Goal: Task Accomplishment & Management: Manage account settings

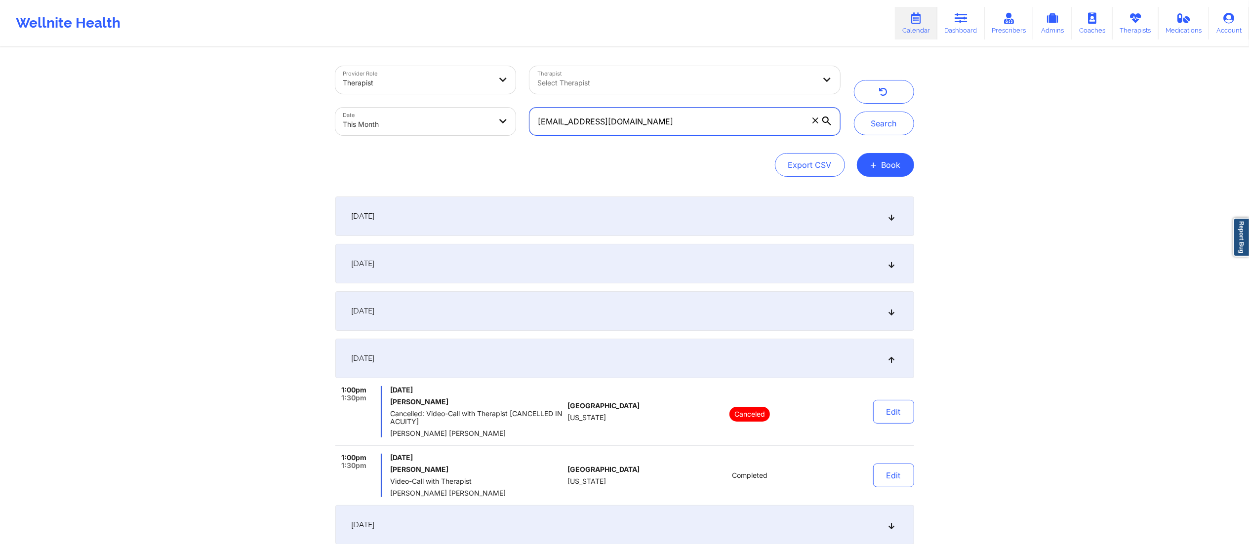
drag, startPoint x: 634, startPoint y: 122, endPoint x: 526, endPoint y: 122, distance: 108.2
click at [526, 122] on div "ebenz493@gmail.com" at bounding box center [685, 121] width 324 height 41
paste input "john.doe.local@example"
type input "john.doe.local@example.com"
click at [881, 126] on button "Search" at bounding box center [884, 124] width 60 height 24
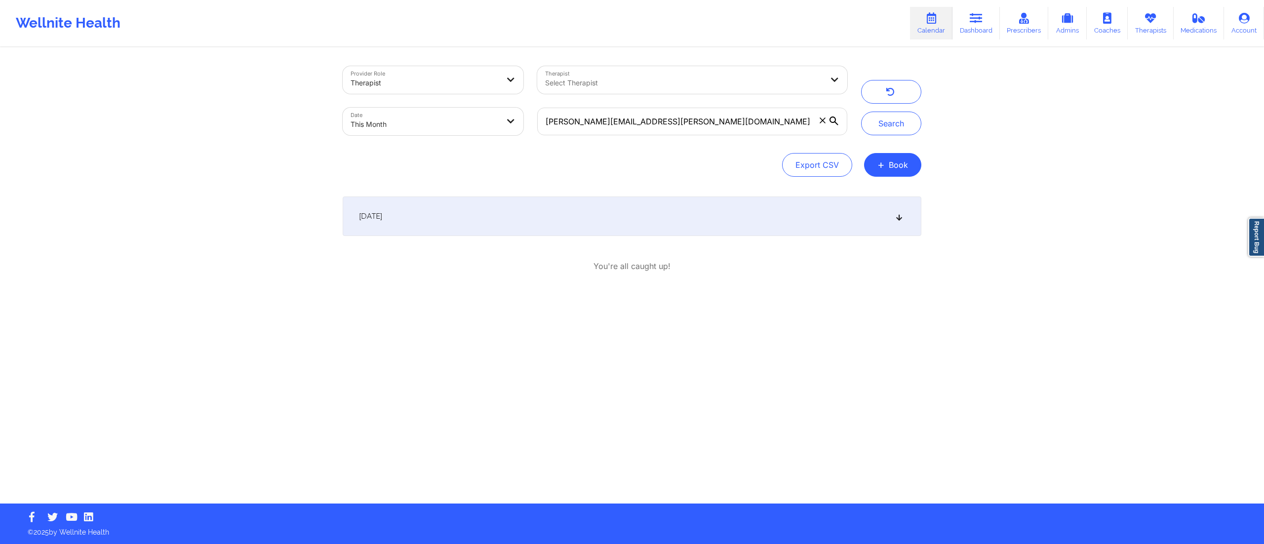
click at [538, 212] on div "September 1, 2025" at bounding box center [632, 217] width 579 height 40
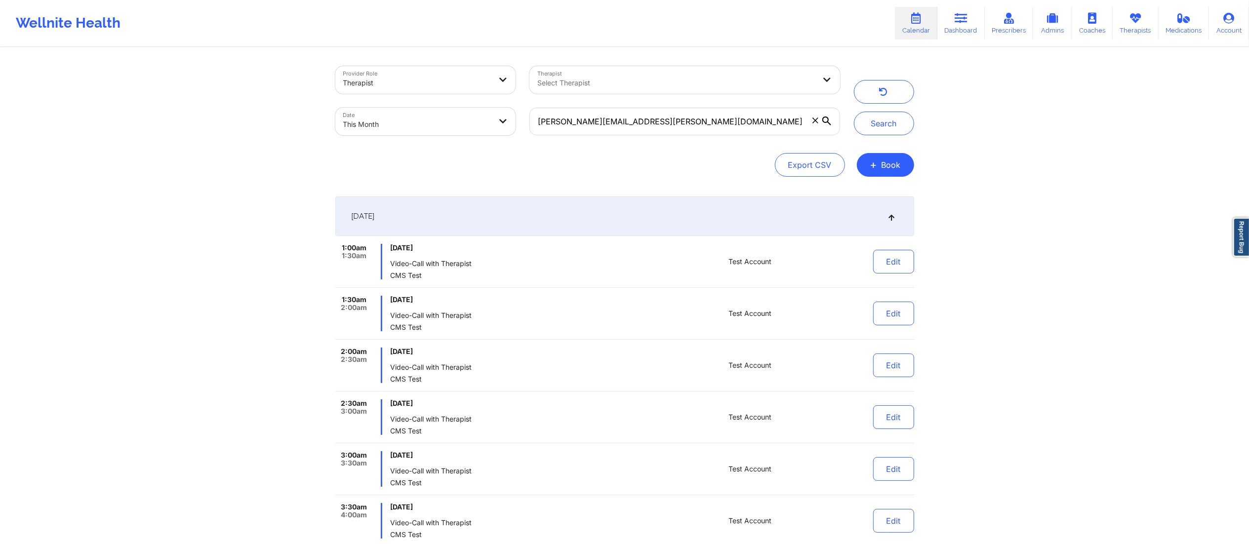
click at [535, 209] on div "September 1, 2025" at bounding box center [624, 217] width 579 height 40
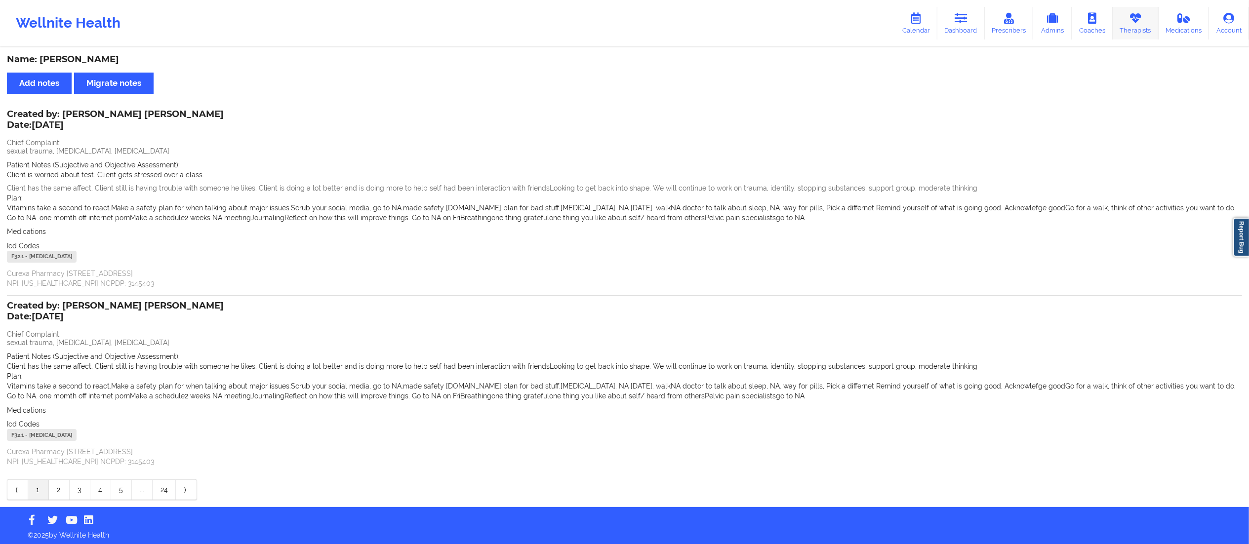
click at [1128, 19] on link "Therapists" at bounding box center [1136, 23] width 46 height 33
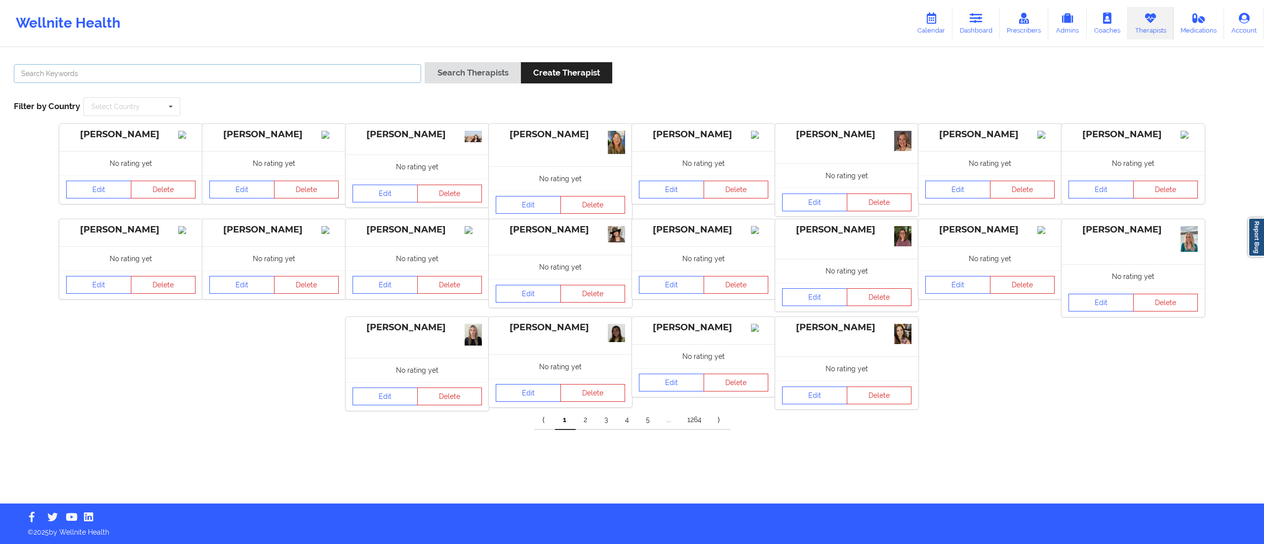
click at [360, 74] on input "text" at bounding box center [217, 73] width 407 height 19
type input "[PERSON_NAME]"
click at [425, 62] on button "Search Therapists" at bounding box center [473, 72] width 96 height 21
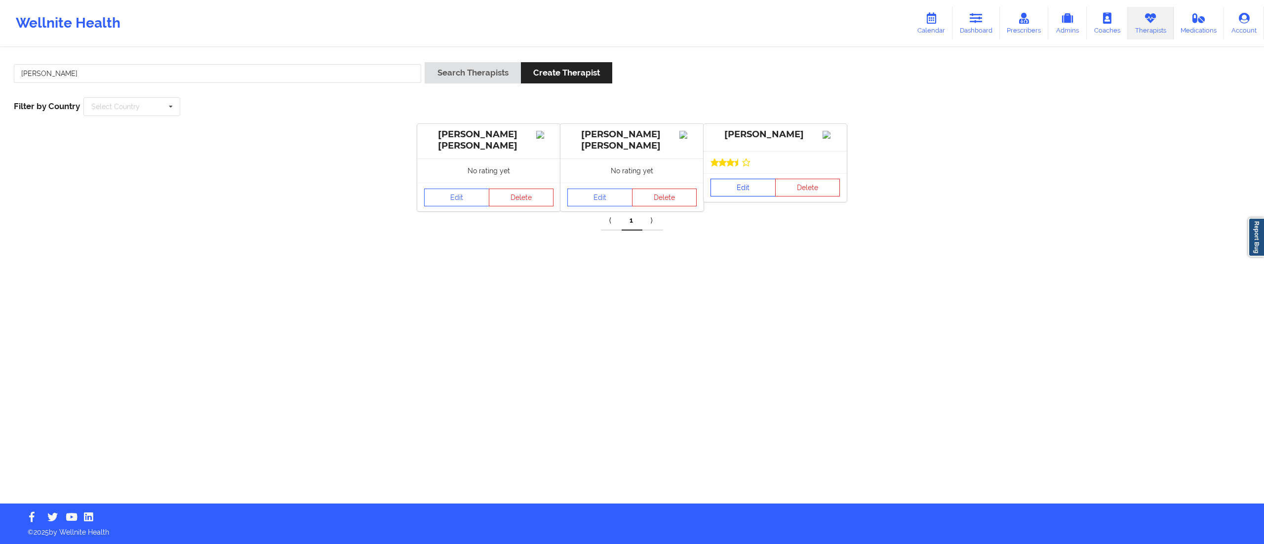
click at [731, 195] on link "Edit" at bounding box center [743, 188] width 65 height 18
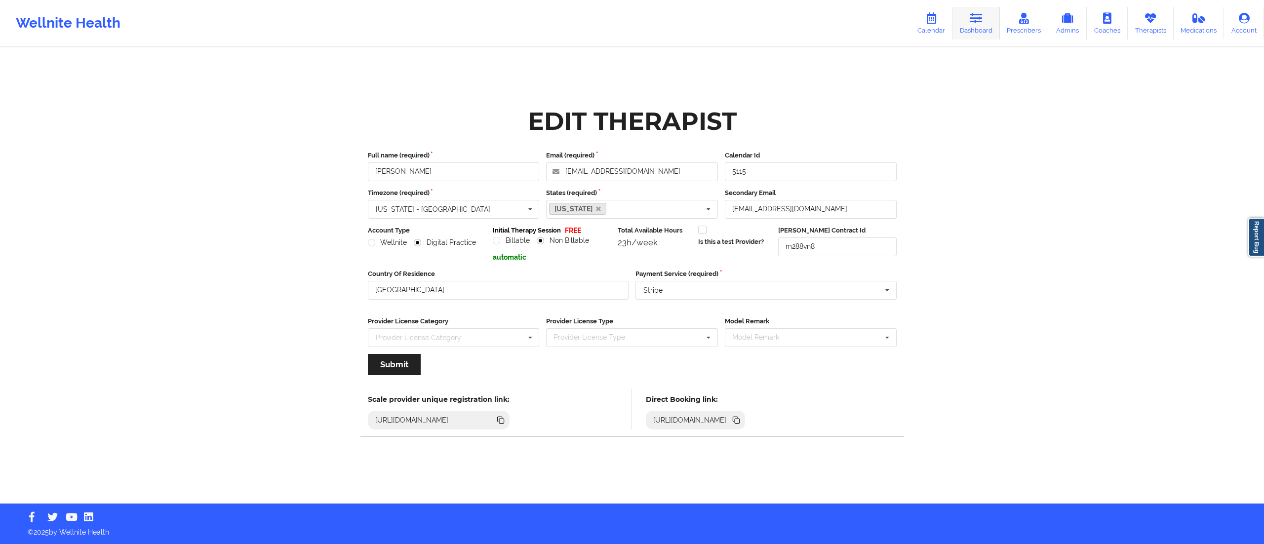
click at [982, 23] on icon at bounding box center [976, 18] width 13 height 11
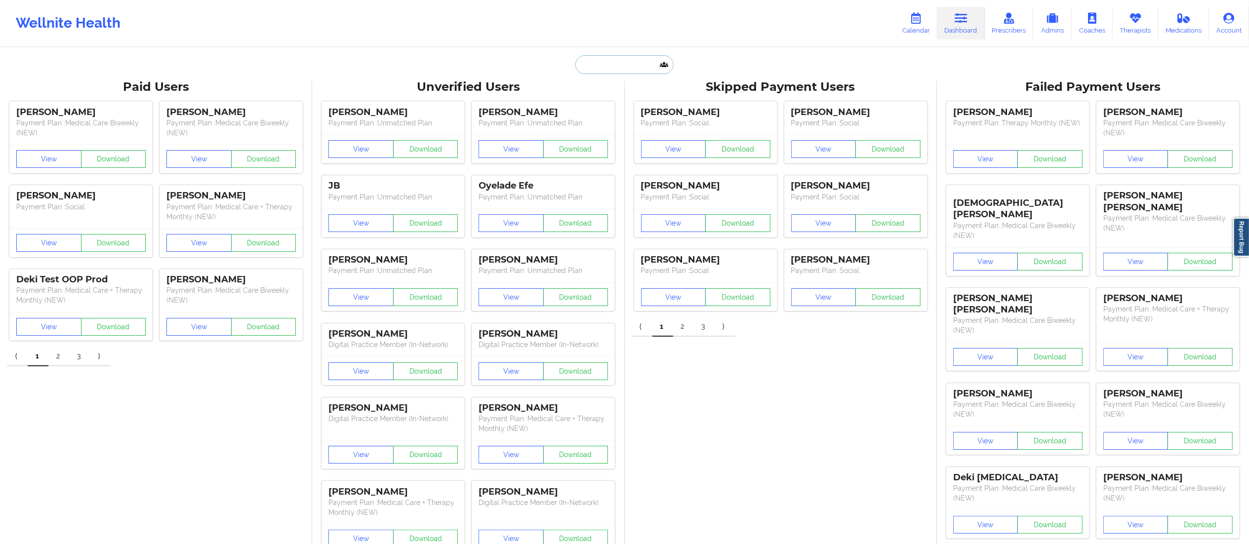
click at [641, 64] on input "text" at bounding box center [624, 64] width 98 height 19
paste input "ramirezmateo465@gmail.com"
type input "ramirezmateo465@gmail.com"
click at [639, 104] on div "Mateo Ramirez - ramirezmateo465@gmail.com" at bounding box center [649, 108] width 132 height 18
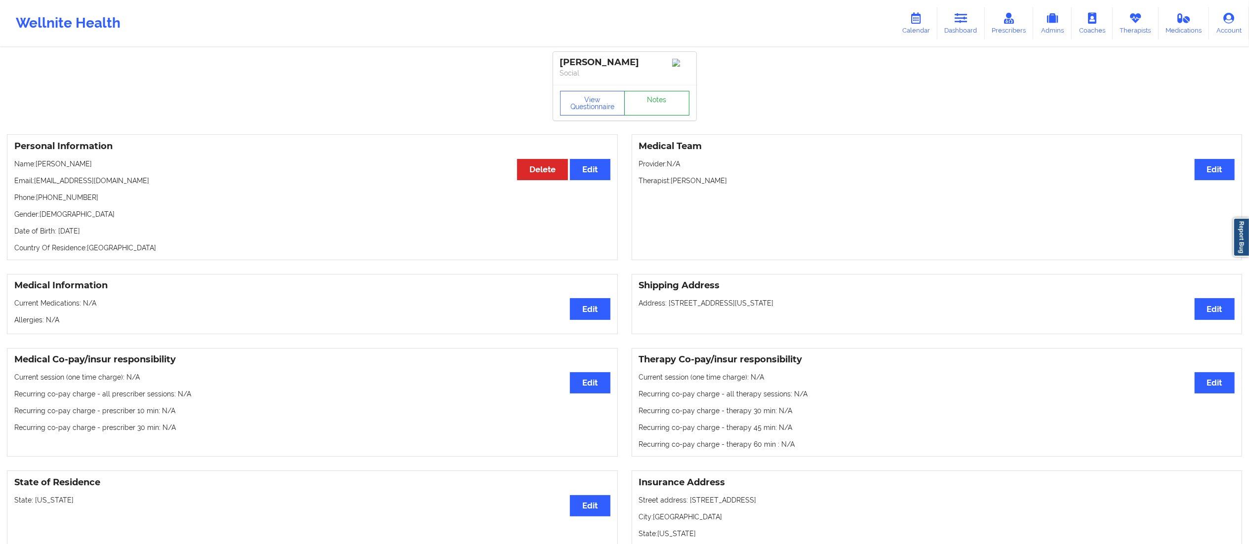
click at [678, 106] on link "Notes" at bounding box center [656, 103] width 65 height 25
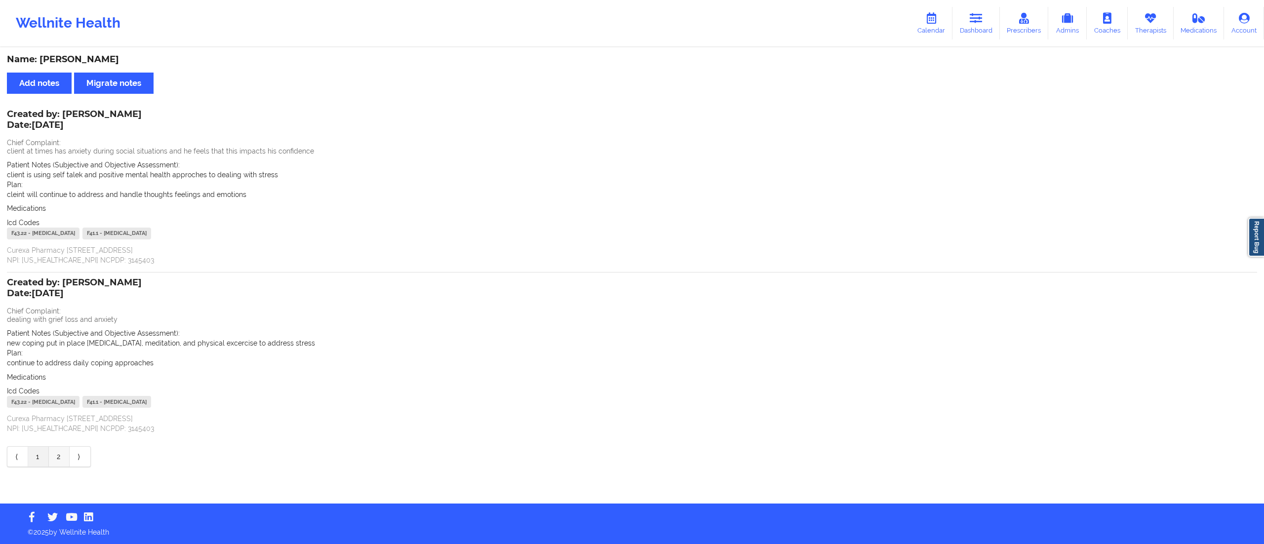
click at [53, 458] on link "2" at bounding box center [59, 457] width 21 height 20
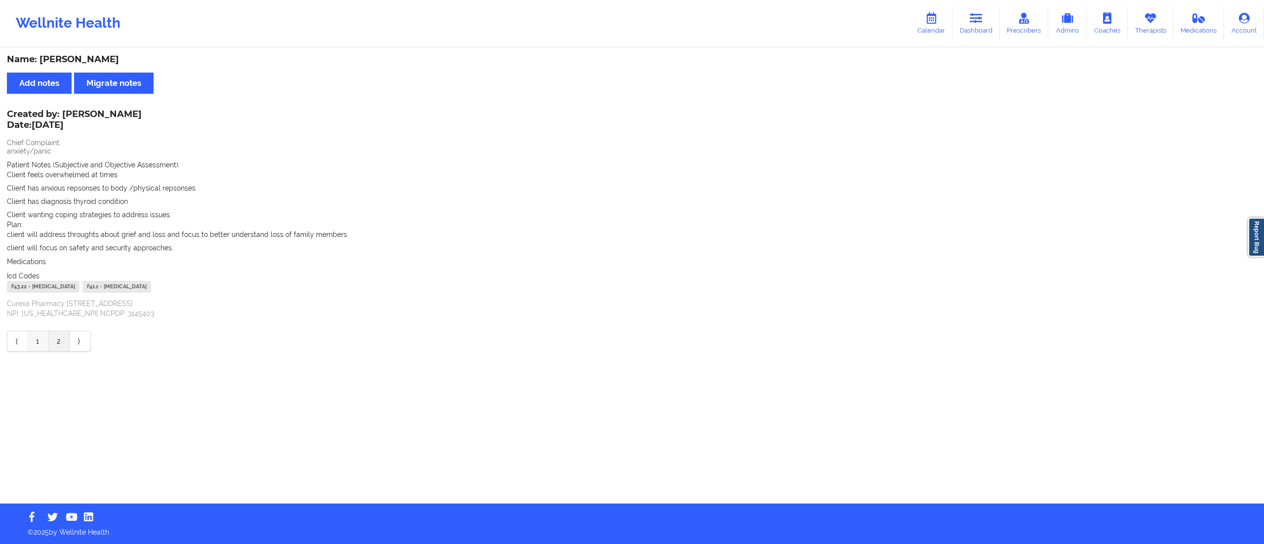
click at [36, 338] on link "1" at bounding box center [38, 341] width 21 height 20
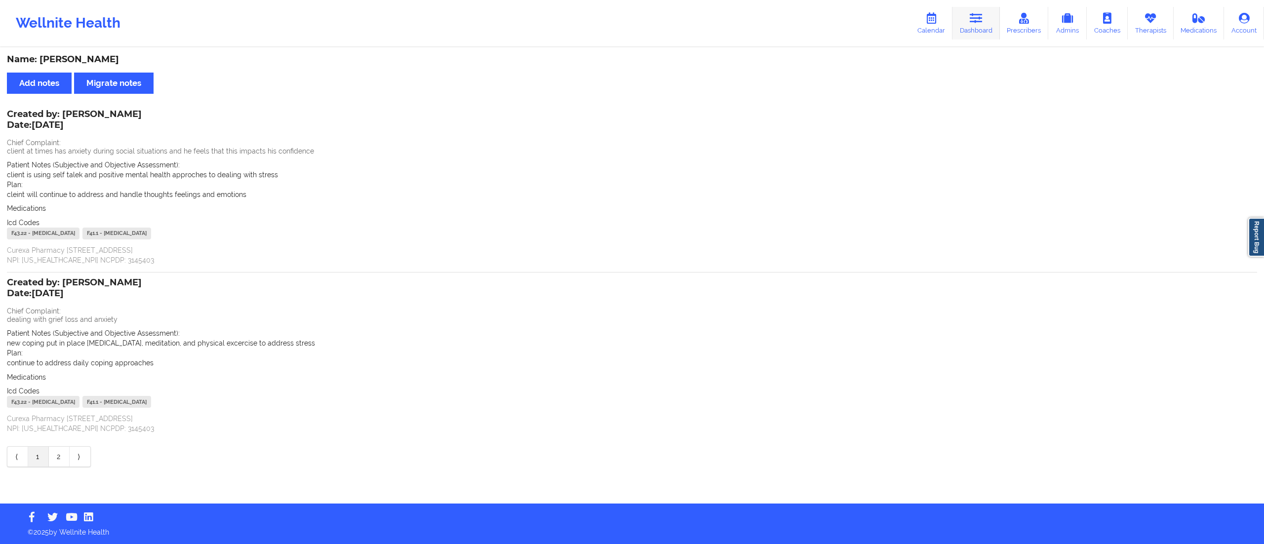
click at [980, 30] on link "Dashboard" at bounding box center [976, 23] width 47 height 33
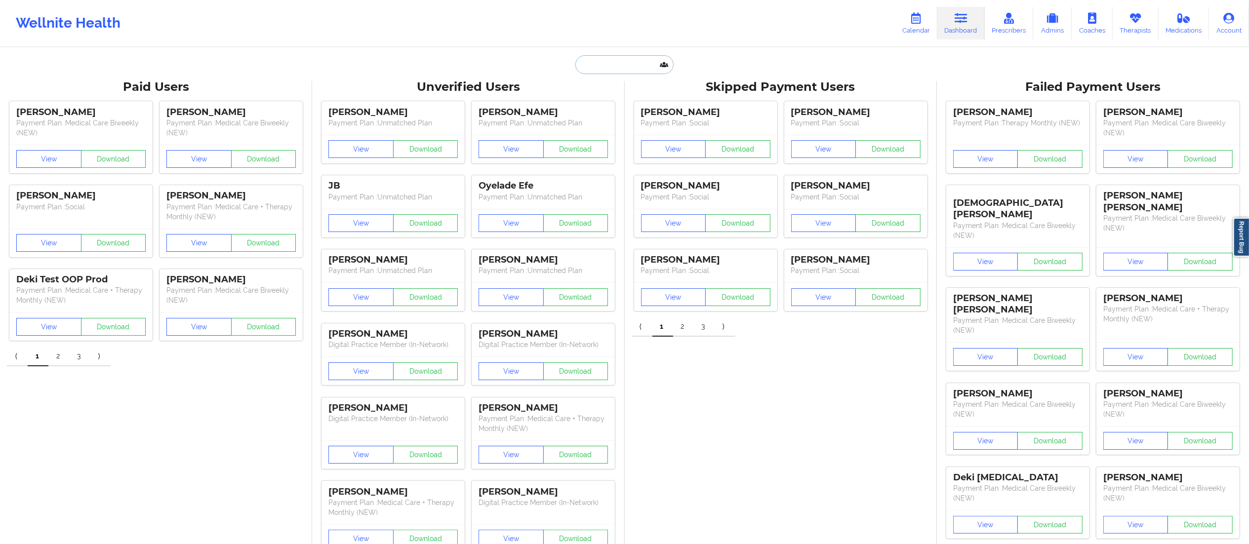
click at [623, 62] on input "text" at bounding box center [624, 64] width 98 height 19
paste input "[EMAIL_ADDRESS][DOMAIN_NAME]"
type input "[EMAIL_ADDRESS][DOMAIN_NAME]"
click at [611, 108] on div "Marivic Branzuela - maribranzuela@gmail.com" at bounding box center [649, 108] width 132 height 18
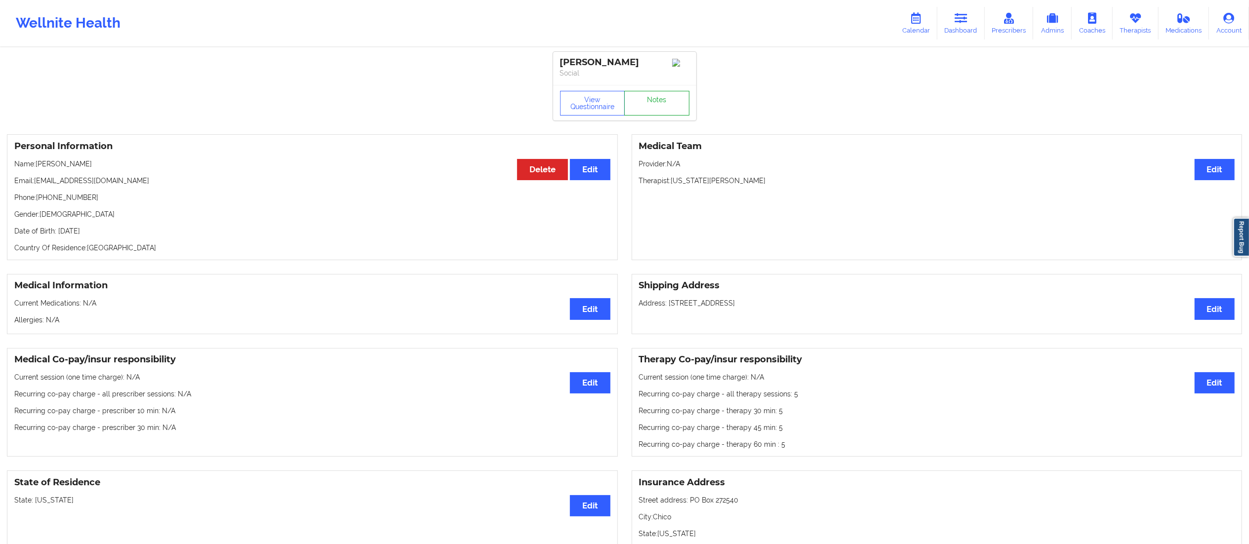
click at [651, 107] on link "Notes" at bounding box center [656, 103] width 65 height 25
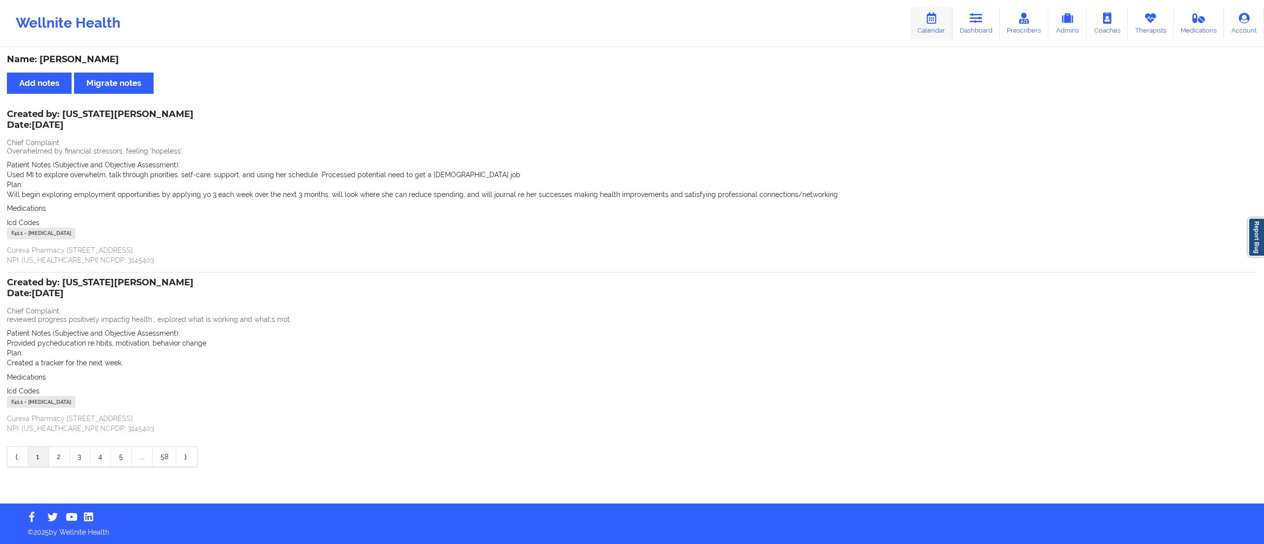
click at [927, 25] on link "Calendar" at bounding box center [931, 23] width 42 height 33
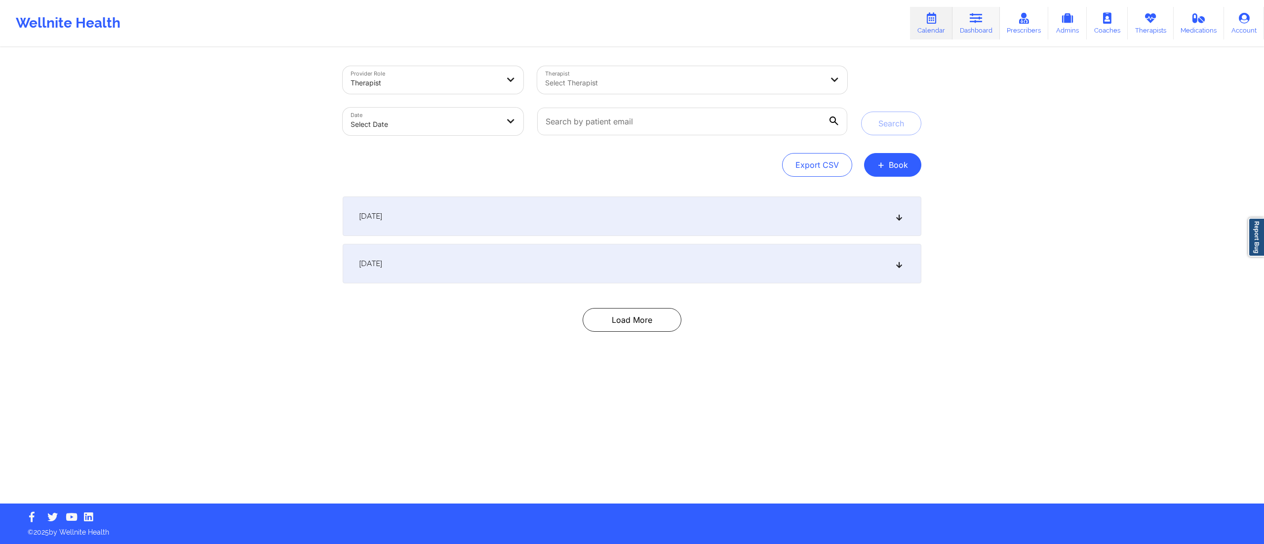
click at [964, 20] on link "Dashboard" at bounding box center [976, 23] width 47 height 33
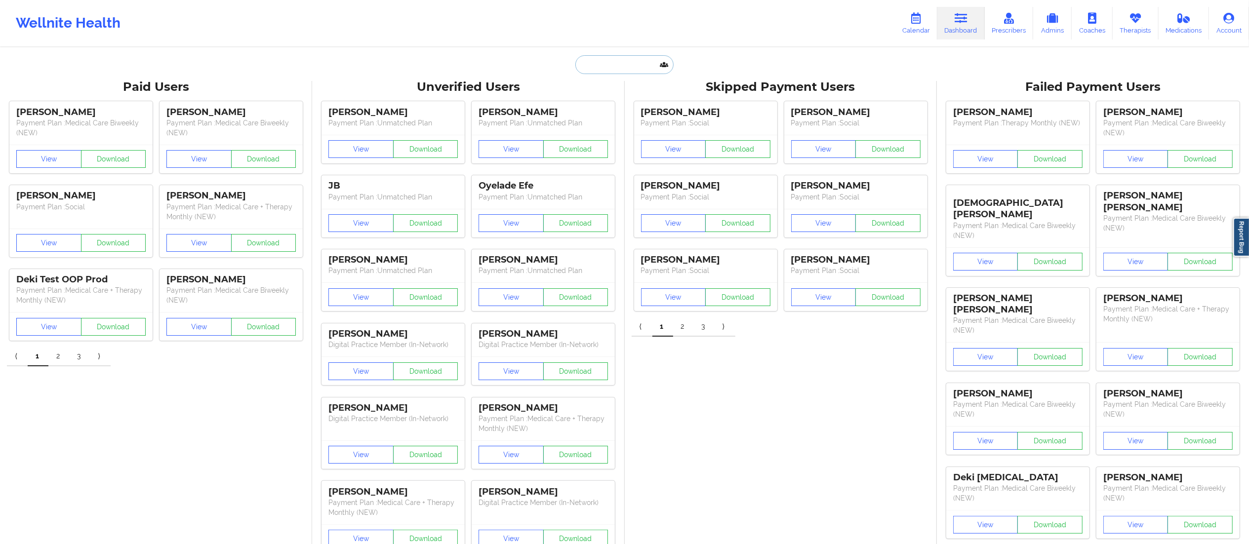
click at [636, 61] on input "text" at bounding box center [624, 64] width 98 height 19
paste input "[PERSON_NAME]"
type input "[PERSON_NAME]"
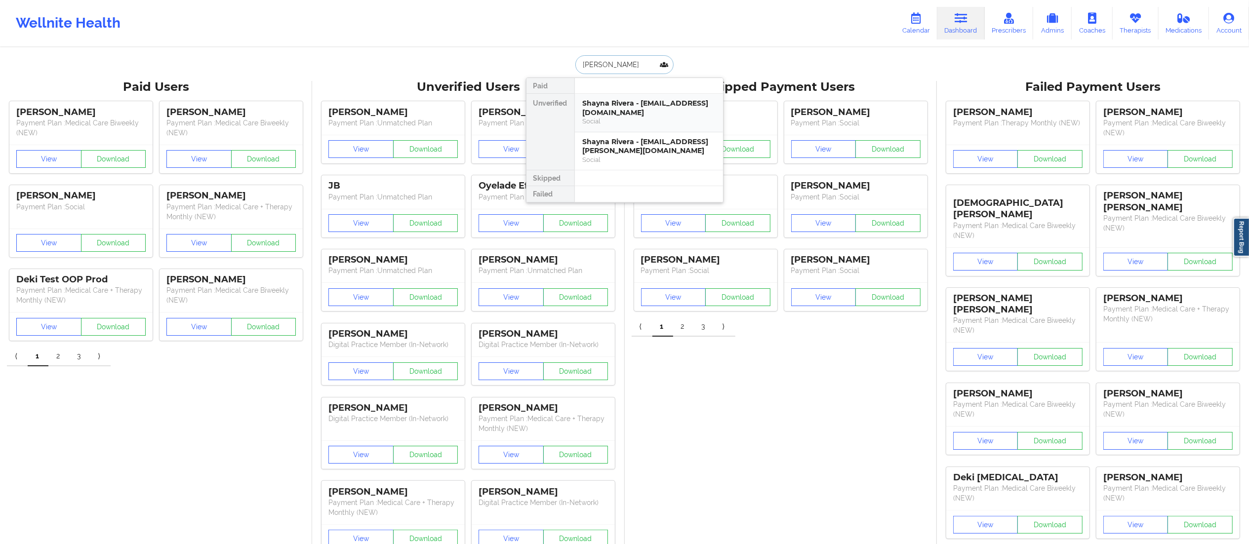
click at [623, 116] on div "Shayna Rivera - rivera.shayna93@gmail.com" at bounding box center [649, 108] width 132 height 18
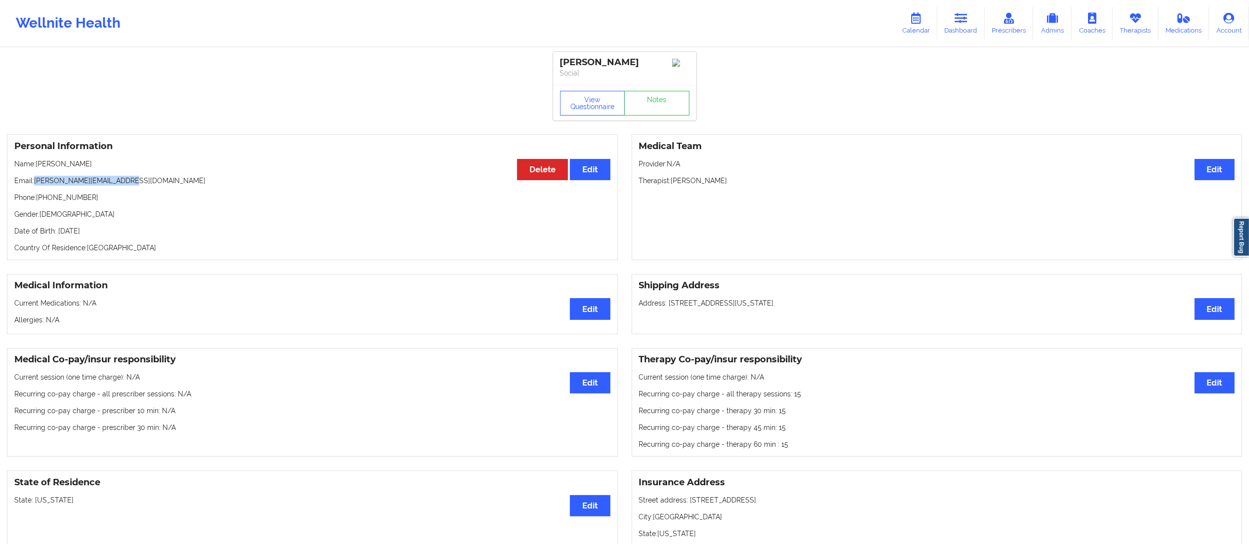
drag, startPoint x: 35, startPoint y: 183, endPoint x: 176, endPoint y: 177, distance: 141.9
click at [176, 177] on div "Personal Information Edit Delete Name: Shayna Rivera Email: rivera.shayna93@gma…" at bounding box center [312, 197] width 611 height 126
copy p "[PERSON_NAME][EMAIL_ADDRESS][DOMAIN_NAME]"
drag, startPoint x: 911, startPoint y: 21, endPoint x: 929, endPoint y: 35, distance: 23.3
click at [911, 21] on link "Calendar" at bounding box center [916, 23] width 42 height 33
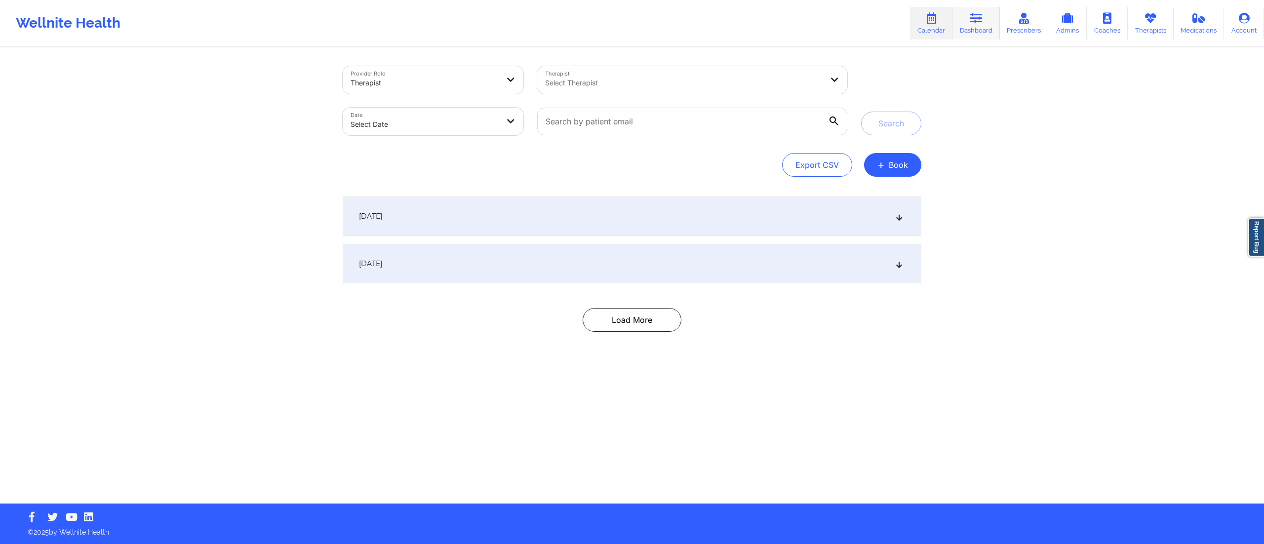
click at [967, 24] on link "Dashboard" at bounding box center [976, 23] width 47 height 33
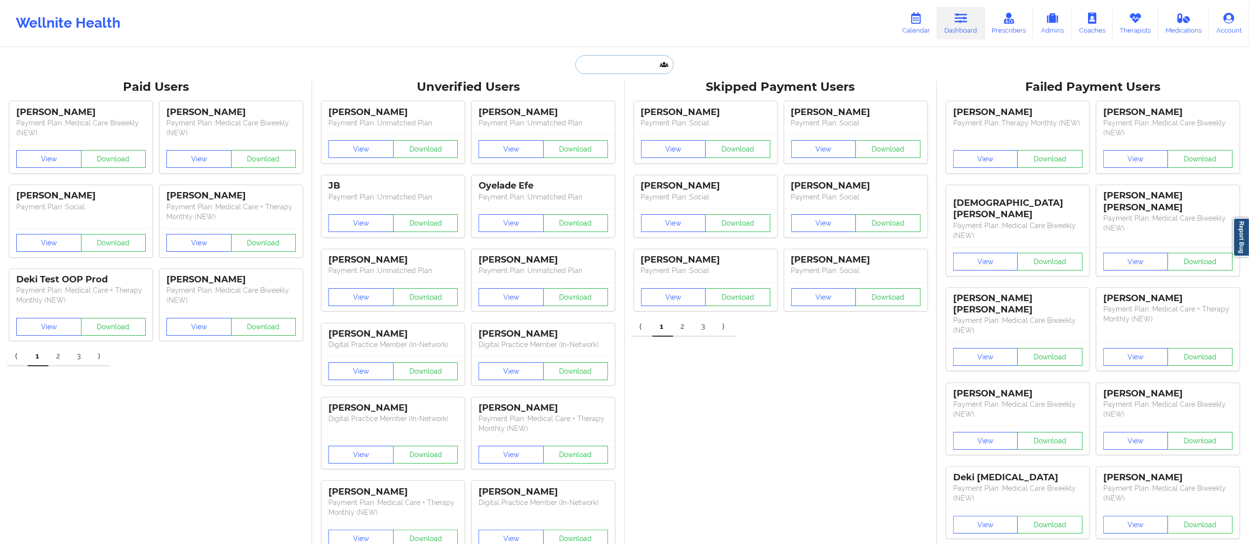
click at [605, 72] on input "text" at bounding box center [624, 64] width 98 height 19
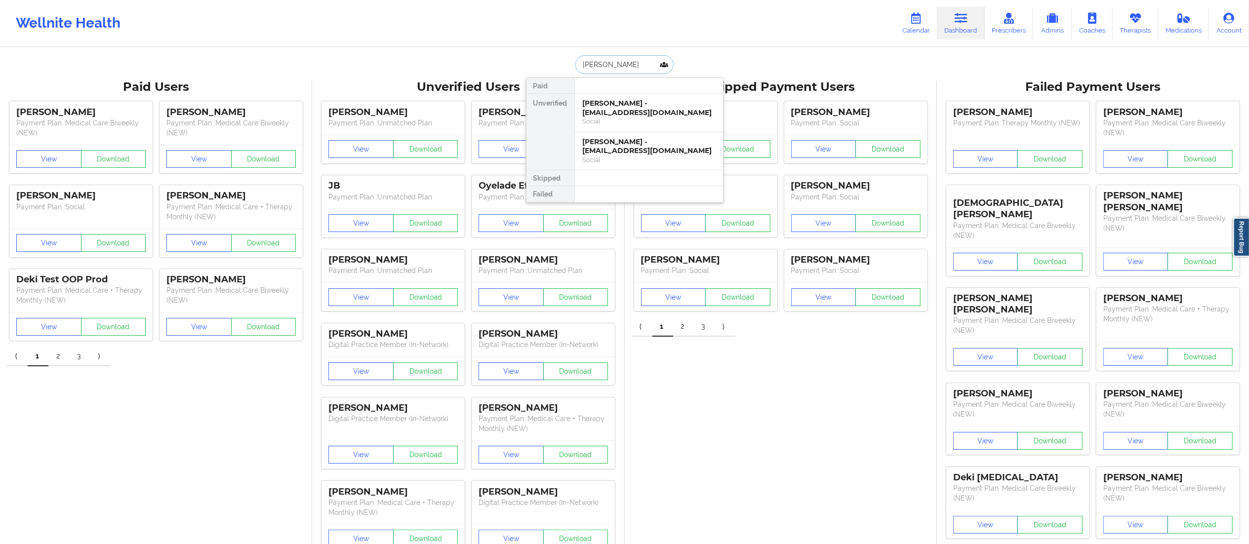
type input "alison bri"
click at [619, 108] on div "Alison Briscoe - browaesthetic@gmail.com" at bounding box center [649, 108] width 132 height 18
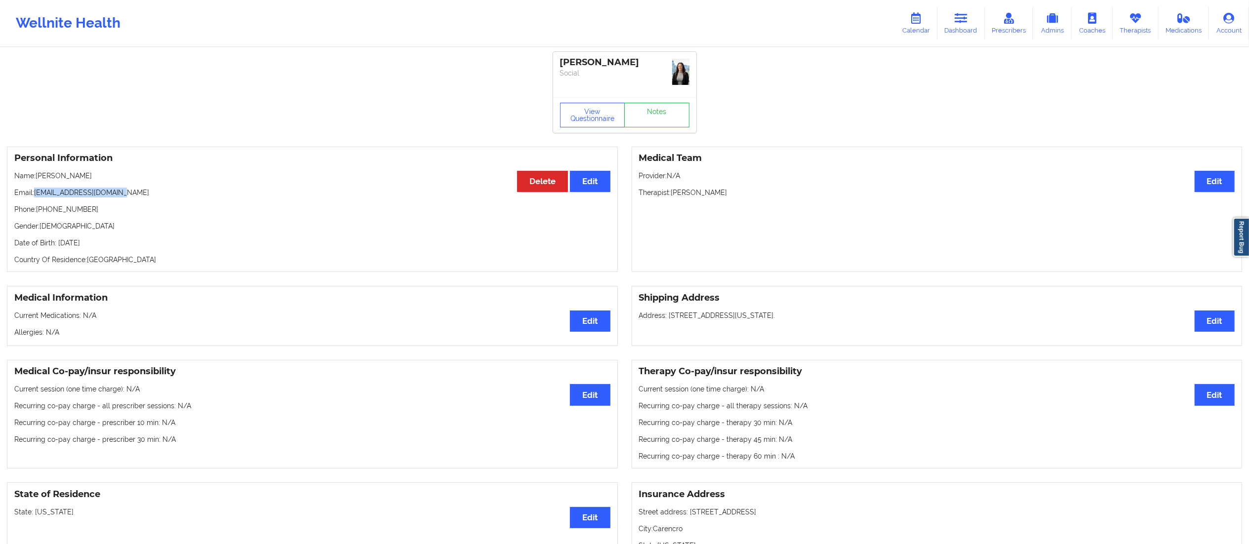
drag, startPoint x: 35, startPoint y: 189, endPoint x: 172, endPoint y: 192, distance: 137.8
click at [172, 192] on p "Email: browaesthetic@gmail.com" at bounding box center [312, 193] width 596 height 10
copy p "[EMAIL_ADDRESS][DOMAIN_NAME]"
click at [213, 236] on div "Personal Information Edit Delete Name: Alison Briscoe Email: browaesthetic@gmai…" at bounding box center [312, 210] width 611 height 126
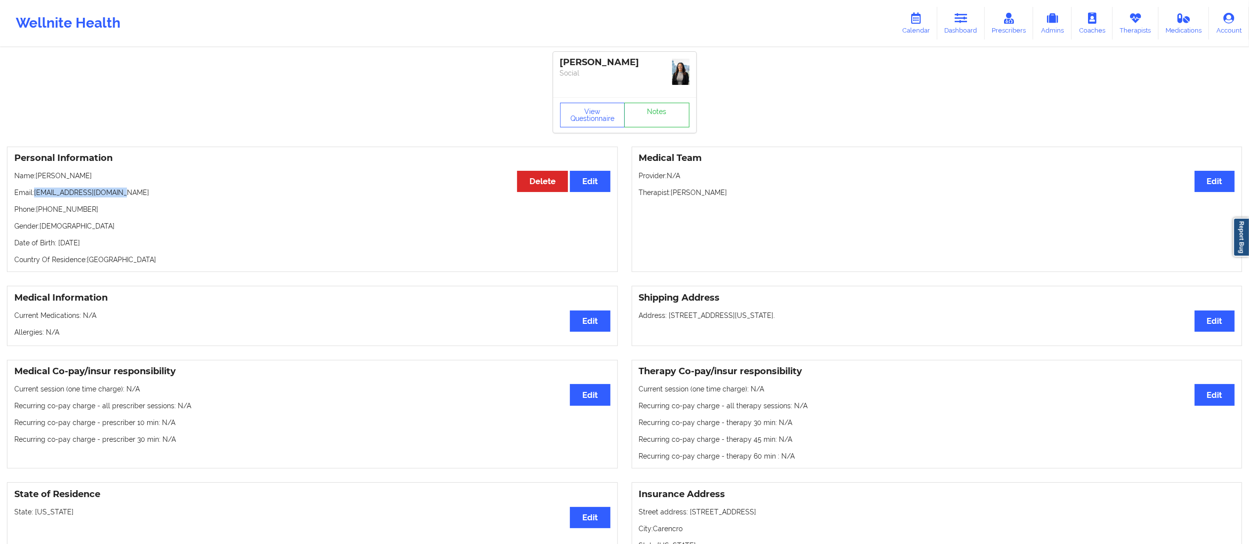
drag, startPoint x: 37, startPoint y: 194, endPoint x: 139, endPoint y: 187, distance: 103.0
click at [139, 187] on div "Personal Information Edit Delete Name: Alison Briscoe Email: browaesthetic@gmai…" at bounding box center [312, 210] width 611 height 126
copy p "[EMAIL_ADDRESS][DOMAIN_NAME]"
click at [91, 201] on div "Personal Information Edit Delete Name: Alison Briscoe Email: browaesthetic@gmai…" at bounding box center [312, 210] width 611 height 126
drag, startPoint x: 36, startPoint y: 193, endPoint x: 157, endPoint y: 194, distance: 120.5
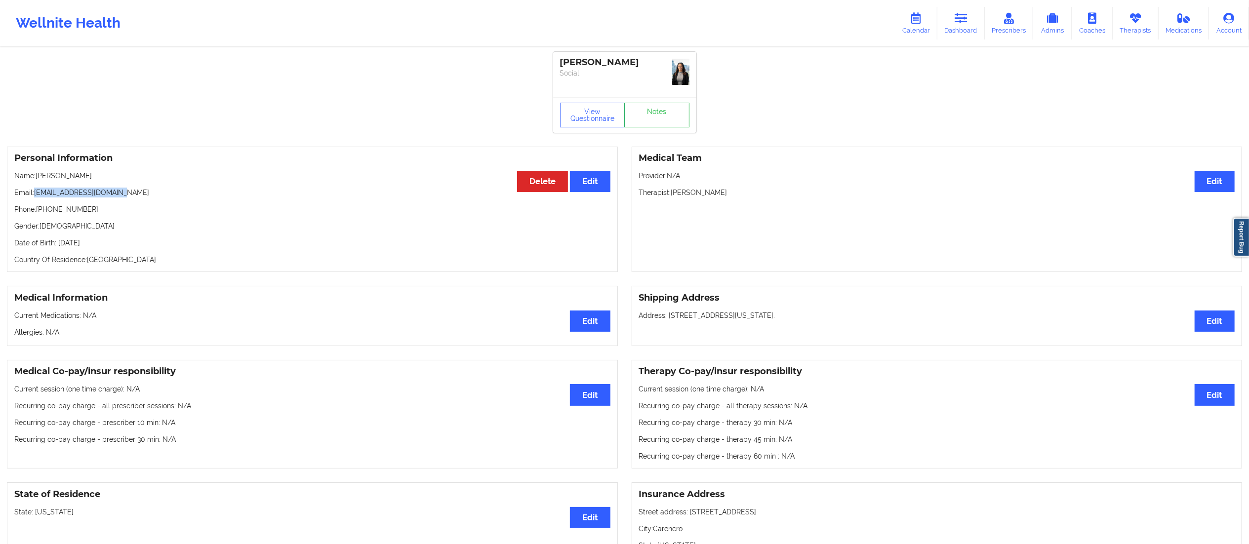
click at [157, 194] on p "Email: browaesthetic@gmail.com" at bounding box center [312, 193] width 596 height 10
copy p "[EMAIL_ADDRESS][DOMAIN_NAME]"
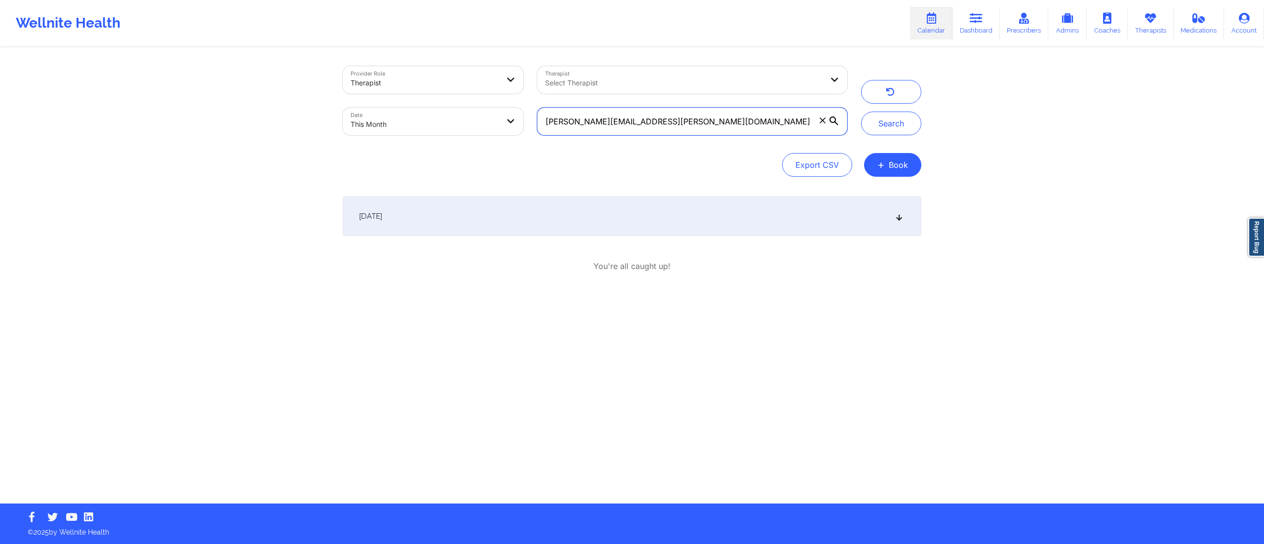
drag, startPoint x: 751, startPoint y: 128, endPoint x: 425, endPoint y: 137, distance: 326.6
click at [425, 137] on div "Provider Role Therapist Therapist Select Therapist Date This Month [PERSON_NAME…" at bounding box center [595, 100] width 519 height 83
paste input "[EMAIL_ADDRESS]"
click at [882, 119] on button "Search" at bounding box center [891, 124] width 60 height 24
click at [554, 226] on div "[DATE]" at bounding box center [632, 217] width 579 height 40
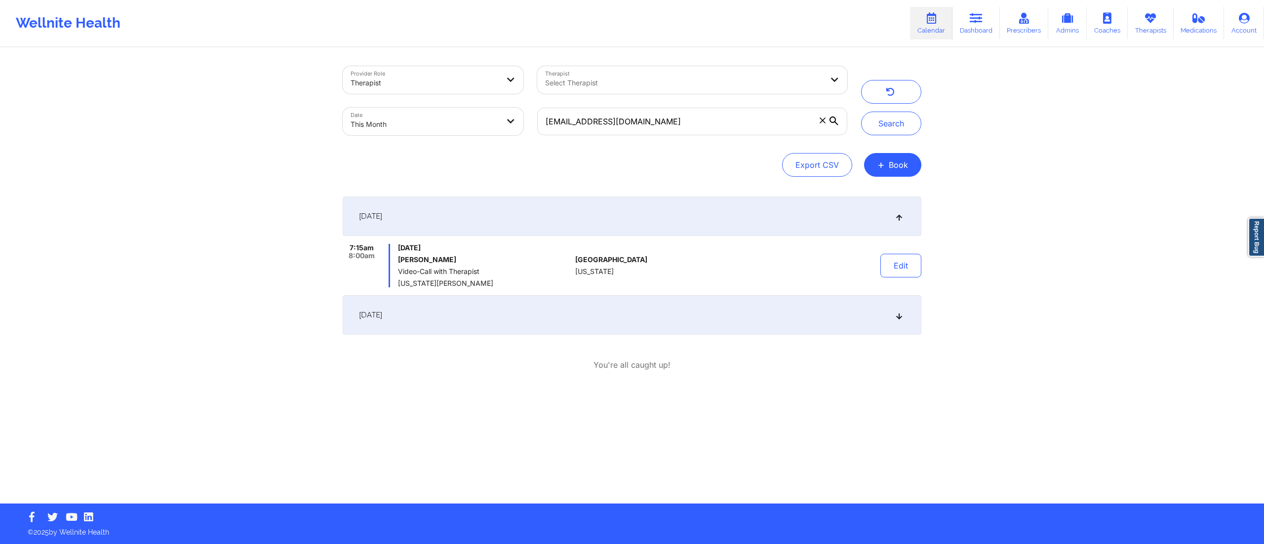
click at [670, 321] on div "[DATE]" at bounding box center [632, 315] width 579 height 40
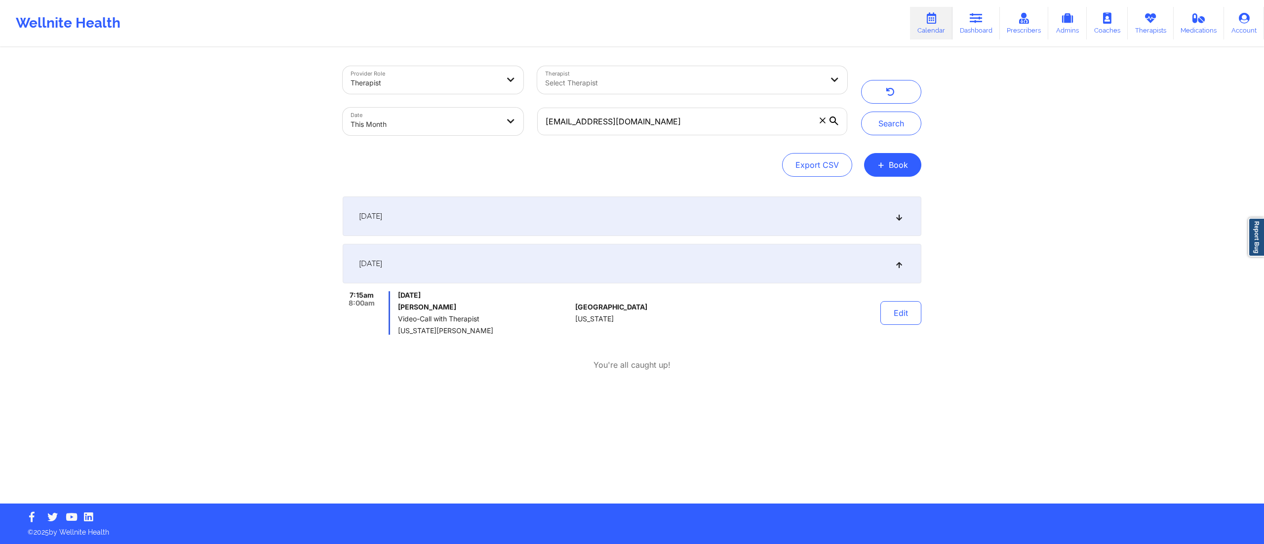
click at [646, 224] on div "[DATE]" at bounding box center [632, 217] width 579 height 40
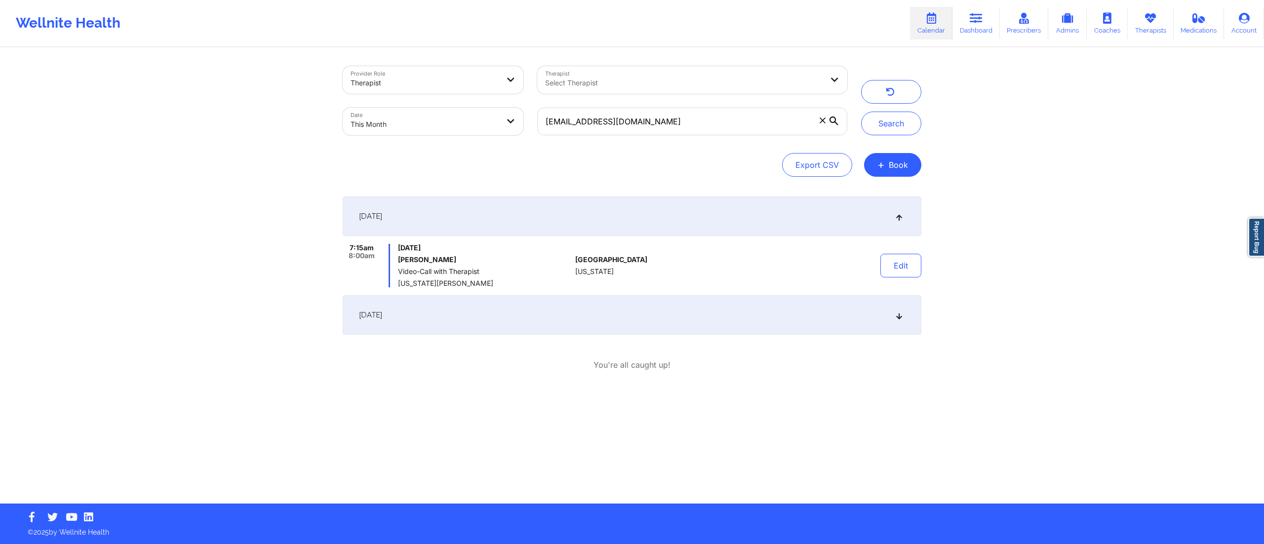
click at [648, 325] on div "[DATE]" at bounding box center [632, 315] width 579 height 40
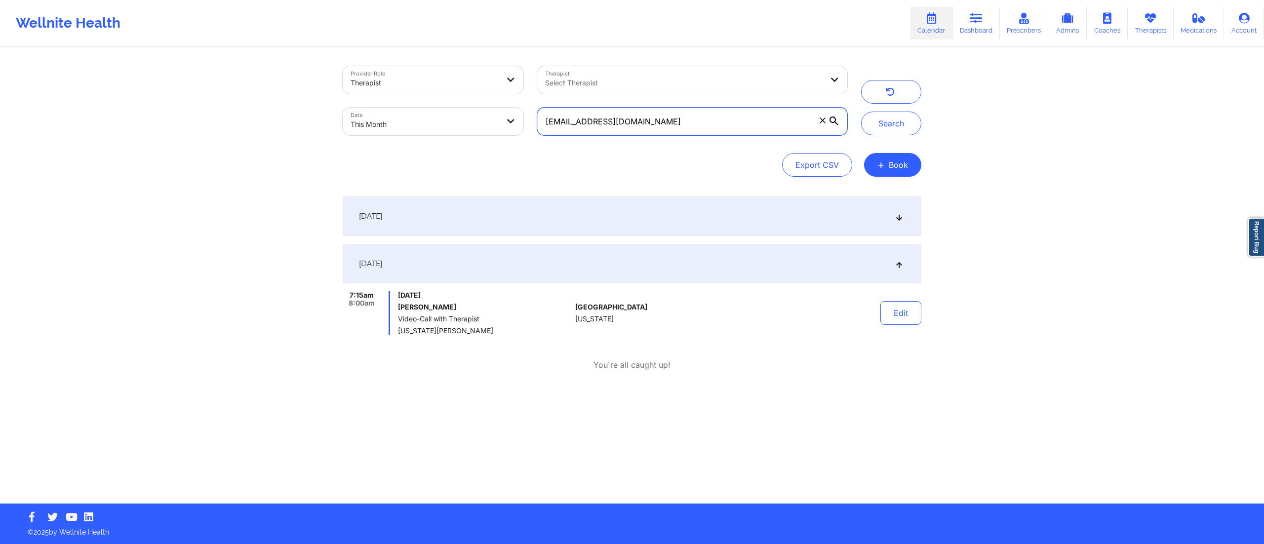
drag, startPoint x: 713, startPoint y: 111, endPoint x: 532, endPoint y: 120, distance: 181.0
click at [532, 120] on div "[EMAIL_ADDRESS][DOMAIN_NAME]" at bounding box center [692, 121] width 324 height 41
paste input "[PERSON_NAME].shayna93"
click at [879, 122] on button "Search" at bounding box center [891, 124] width 60 height 24
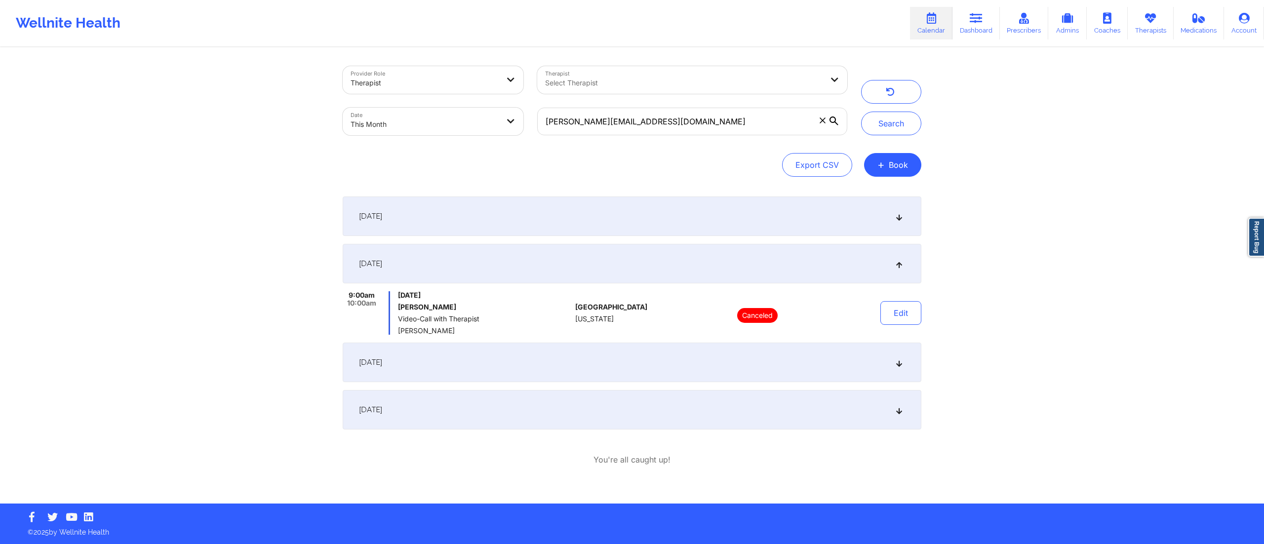
click at [595, 361] on div "[DATE]" at bounding box center [632, 363] width 579 height 40
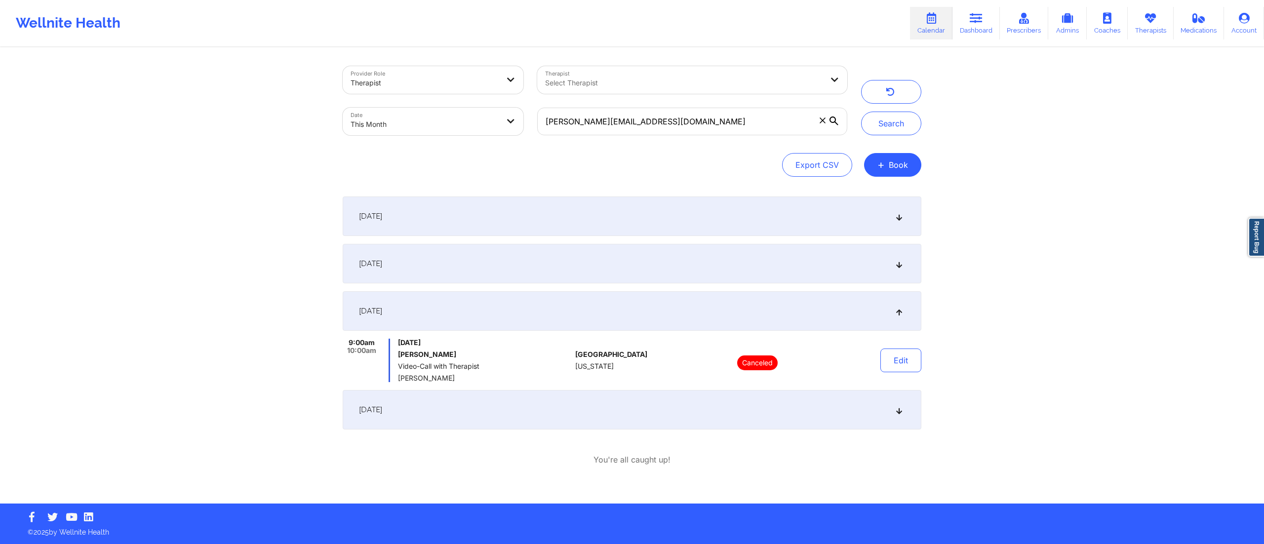
click at [605, 412] on div "[DATE]" at bounding box center [632, 410] width 579 height 40
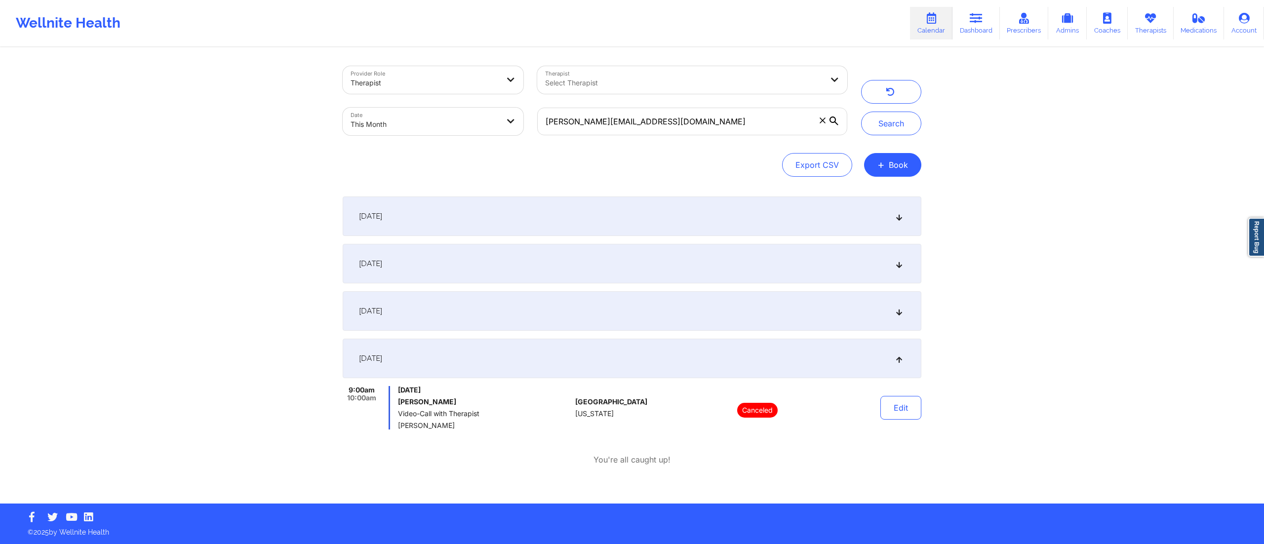
click at [585, 262] on div "[DATE]" at bounding box center [632, 264] width 579 height 40
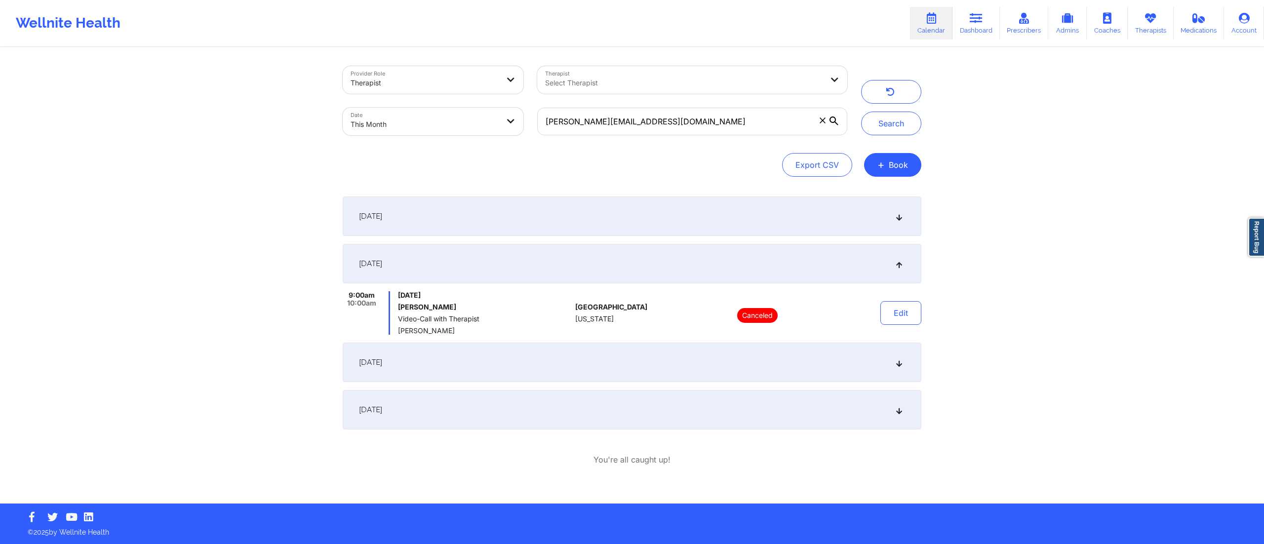
click at [591, 214] on div "[DATE]" at bounding box center [632, 217] width 579 height 40
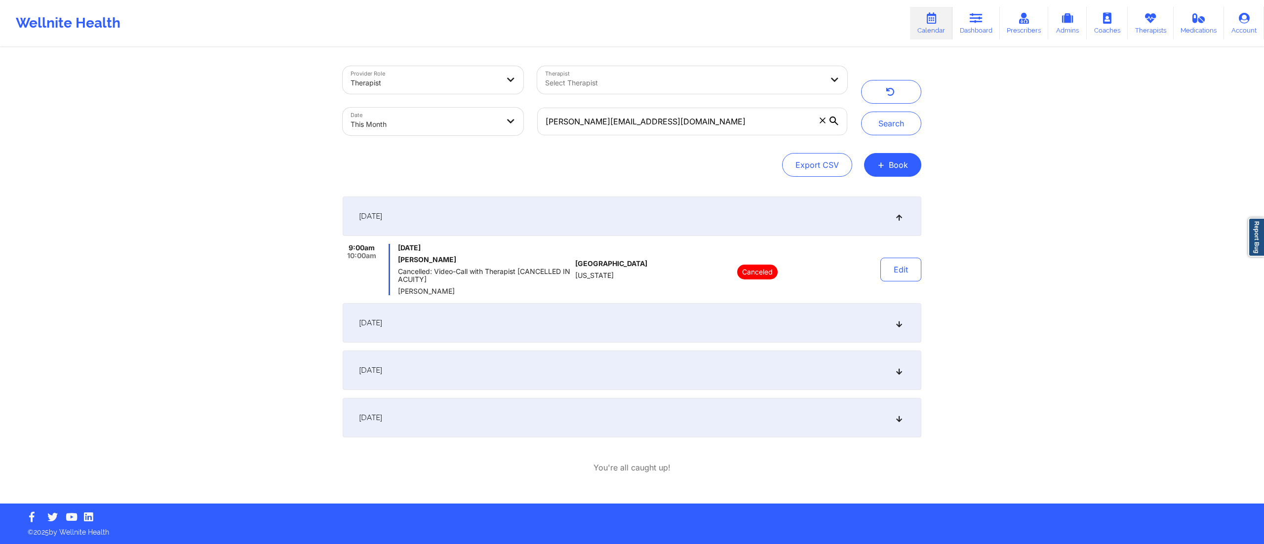
click at [591, 315] on div "[DATE]" at bounding box center [632, 323] width 579 height 40
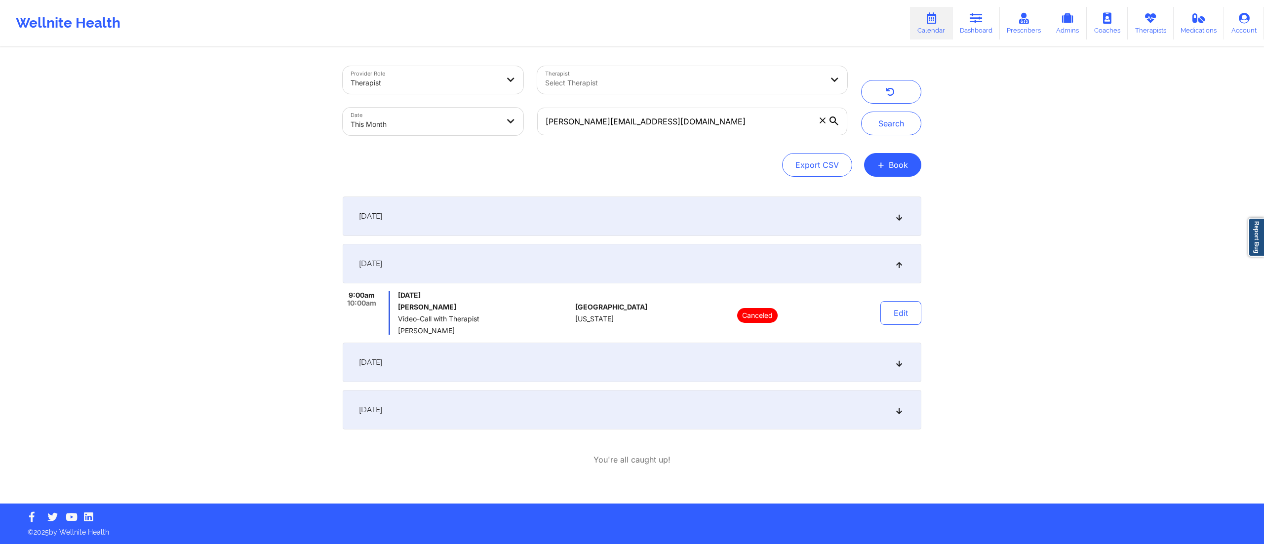
click at [578, 372] on div "[DATE]" at bounding box center [632, 363] width 579 height 40
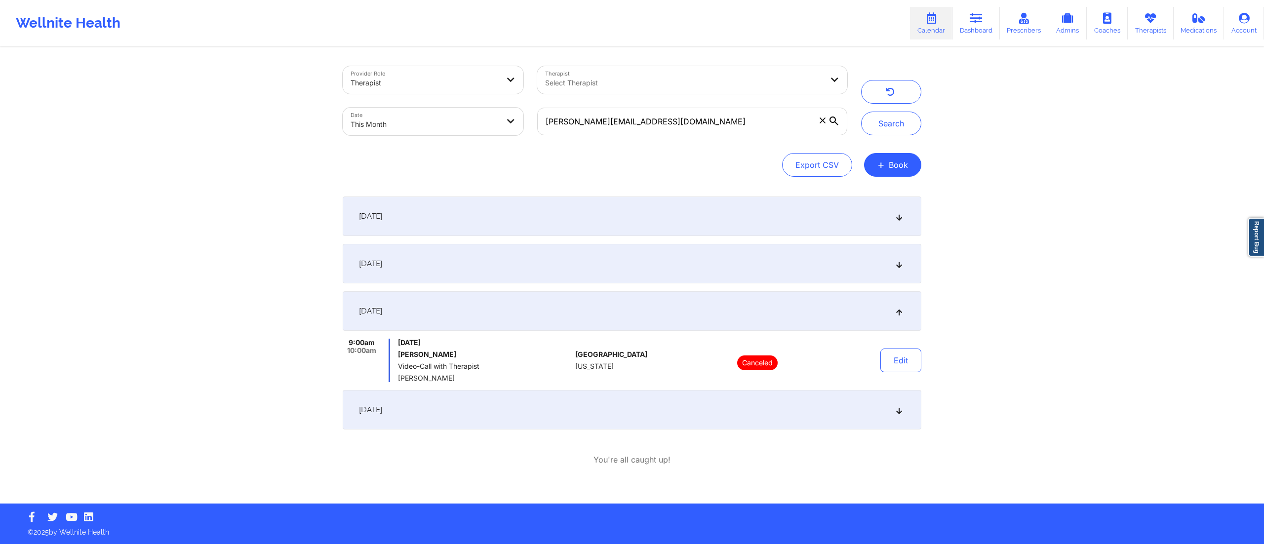
click at [565, 398] on div "[DATE]" at bounding box center [632, 410] width 579 height 40
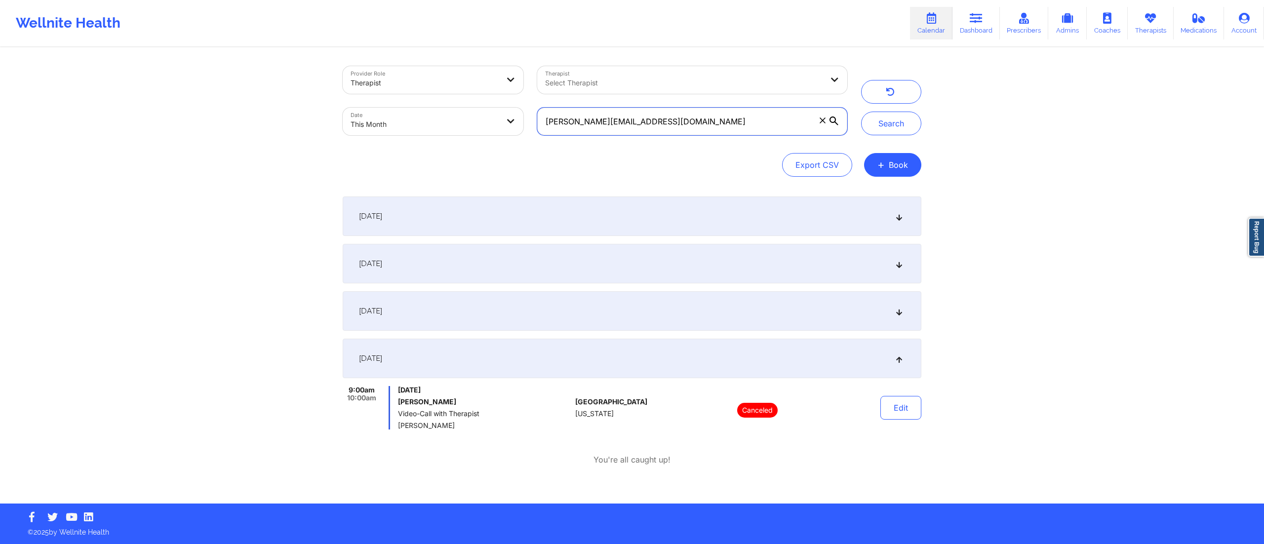
drag, startPoint x: 740, startPoint y: 133, endPoint x: 529, endPoint y: 121, distance: 210.8
click at [529, 121] on div "Provider Role Therapist Therapist Select Therapist Date This Month [PERSON_NAME…" at bounding box center [595, 100] width 519 height 83
paste input "msbriscoe7"
click at [899, 123] on button "Search" at bounding box center [891, 124] width 60 height 24
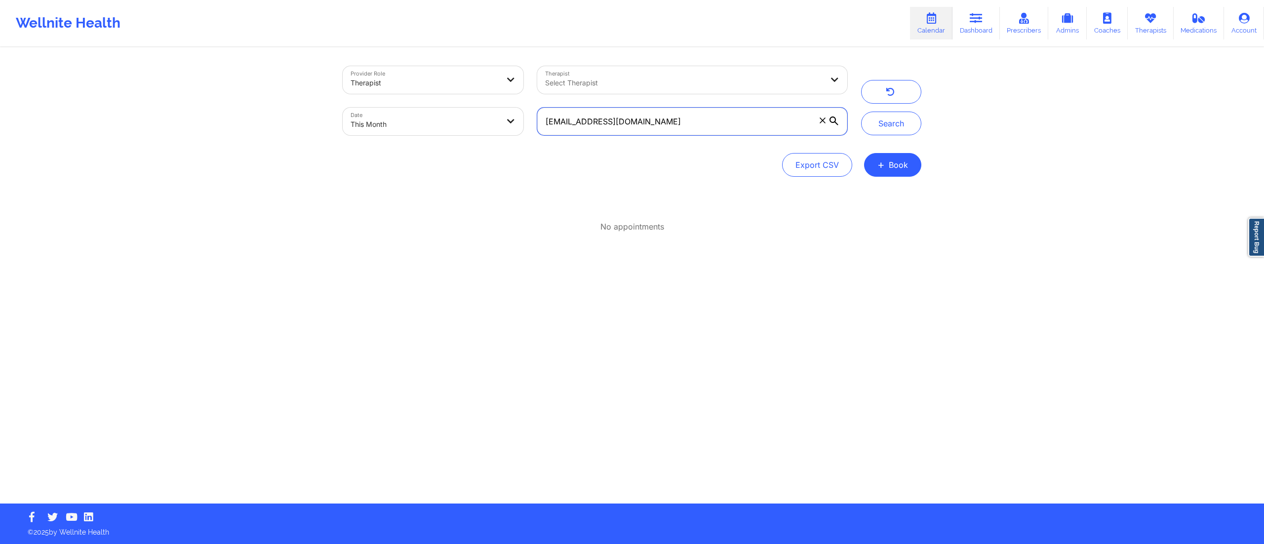
drag, startPoint x: 683, startPoint y: 118, endPoint x: 522, endPoint y: 120, distance: 160.5
click at [522, 120] on div "Provider Role Therapist Therapist Select Therapist Date This Month [EMAIL_ADDRE…" at bounding box center [595, 100] width 519 height 83
paste input "browaesthetic"
type input "[EMAIL_ADDRESS][DOMAIN_NAME]"
click at [882, 127] on button "Search" at bounding box center [891, 124] width 60 height 24
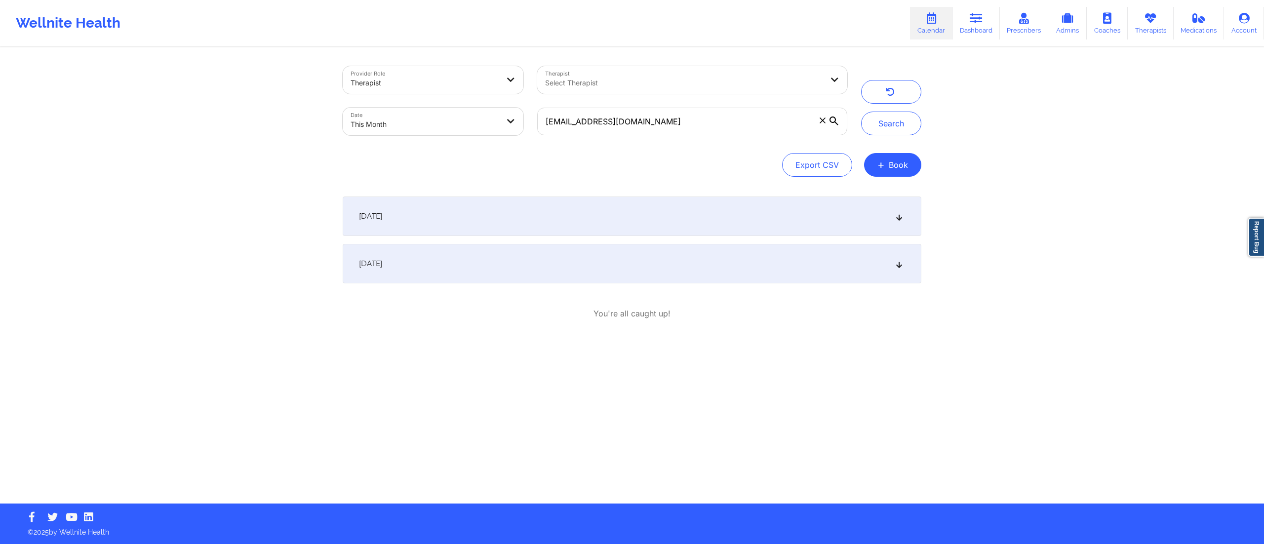
drag, startPoint x: 505, startPoint y: 214, endPoint x: 505, endPoint y: 241, distance: 26.2
click at [505, 219] on div "[DATE]" at bounding box center [632, 217] width 579 height 40
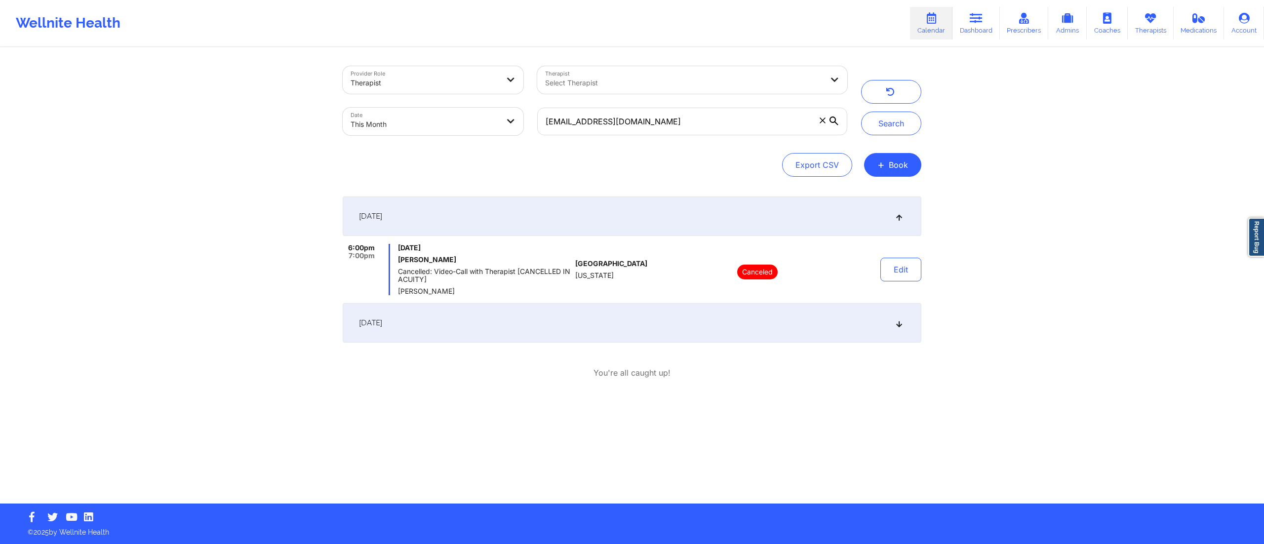
drag, startPoint x: 497, startPoint y: 311, endPoint x: 501, endPoint y: 317, distance: 7.1
click at [498, 312] on div "[DATE]" at bounding box center [632, 323] width 579 height 40
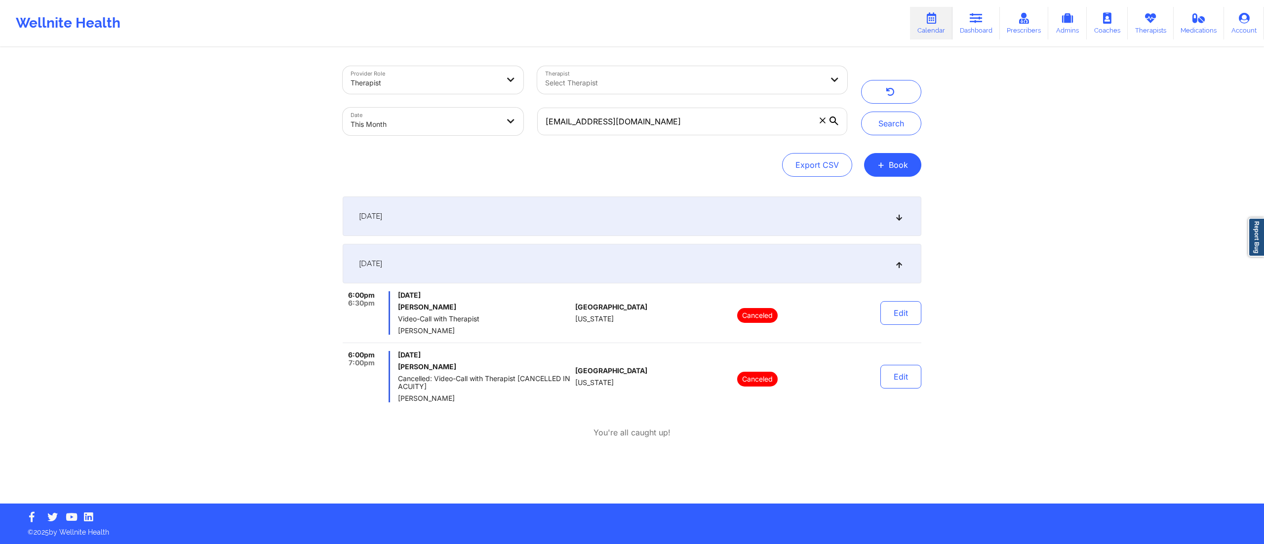
click at [475, 122] on body "Wellnite Health Calendar Dashboard Prescribers Admins Coaches Therapists Medica…" at bounding box center [632, 272] width 1264 height 544
select select "2025-8"
select select "2025-9"
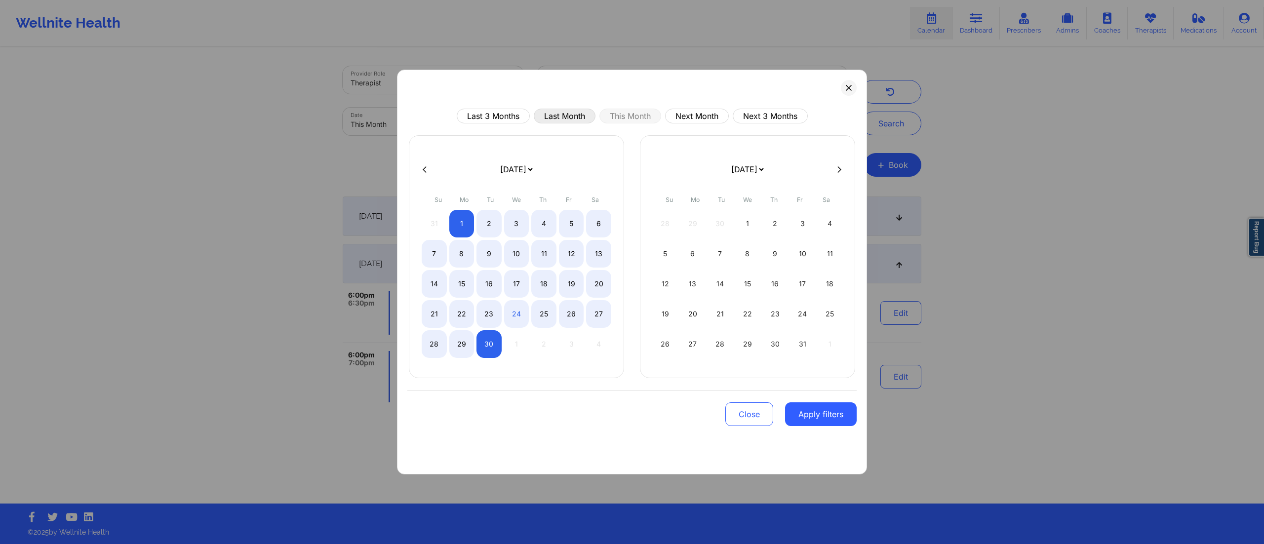
click at [550, 121] on button "Last Month" at bounding box center [565, 116] width 62 height 15
select select "2025-7"
select select "2025-8"
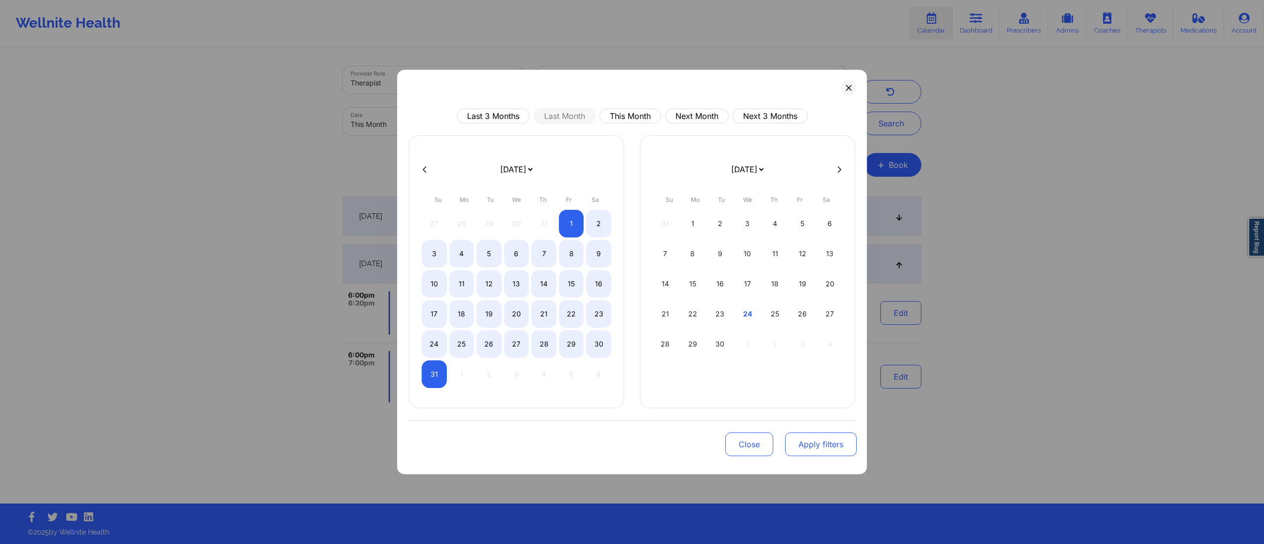
click at [813, 448] on button "Apply filters" at bounding box center [821, 445] width 72 height 24
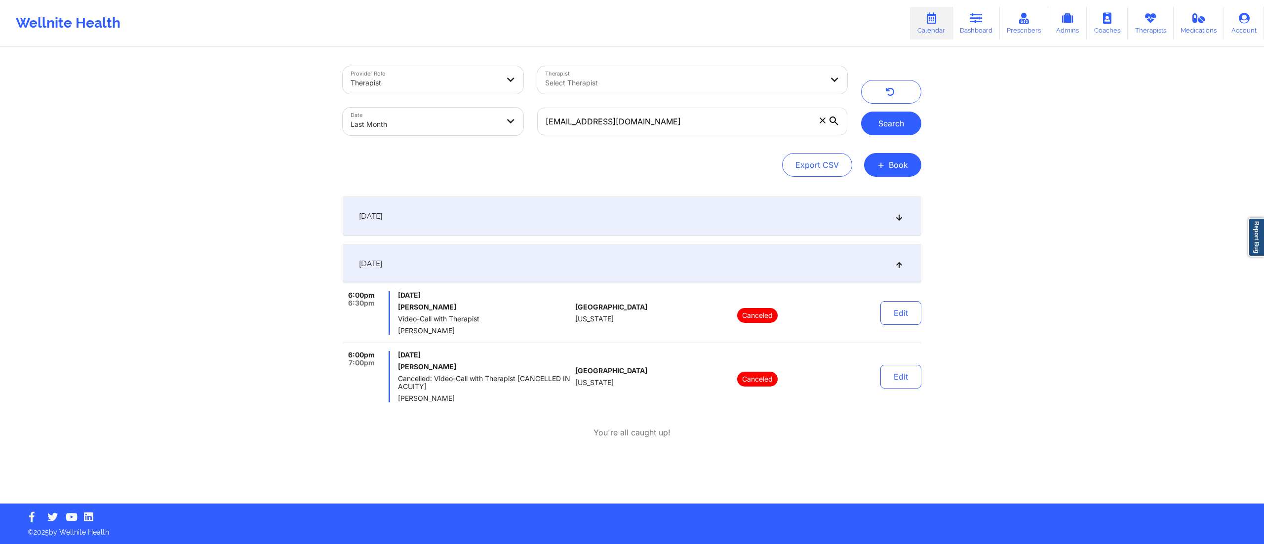
click at [905, 122] on button "Search" at bounding box center [891, 124] width 60 height 24
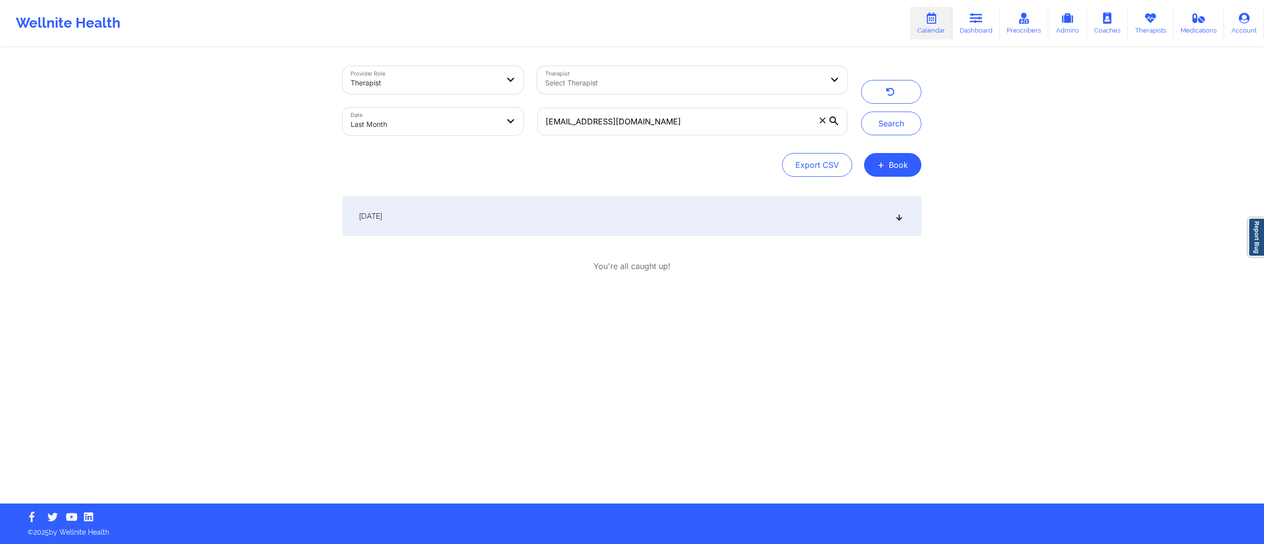
click at [575, 222] on div "[DATE]" at bounding box center [632, 217] width 579 height 40
click at [424, 128] on body "Wellnite Health Calendar Dashboard Prescribers Admins Coaches Therapists Medica…" at bounding box center [632, 272] width 1264 height 544
select select "2025-7"
select select "2025-8"
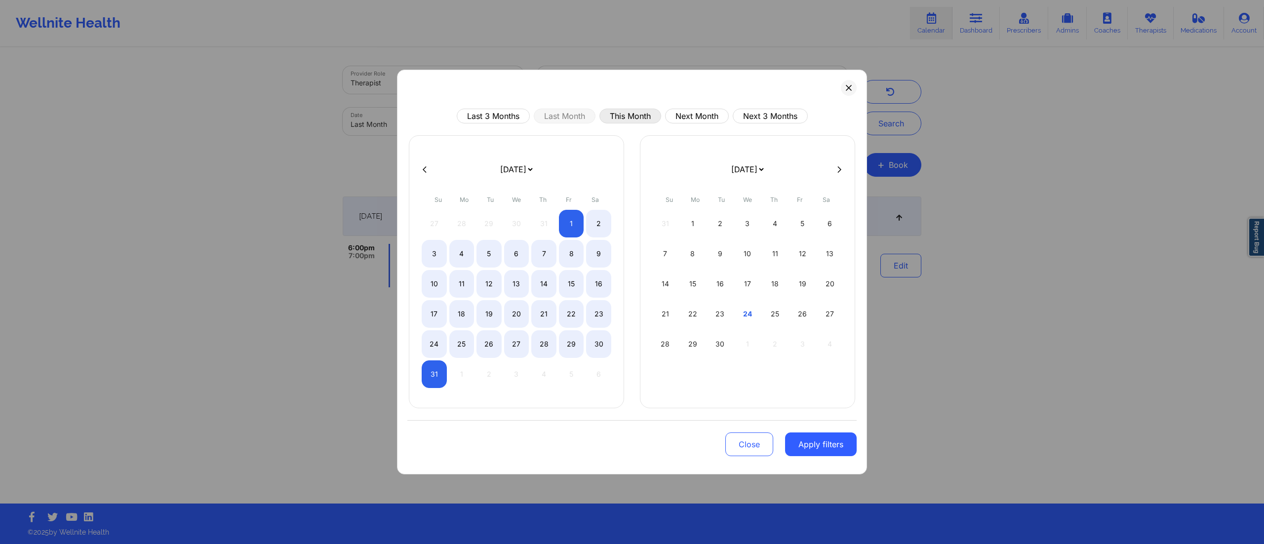
click at [630, 121] on button "This Month" at bounding box center [631, 116] width 62 height 15
select select "2025-8"
select select "2025-9"
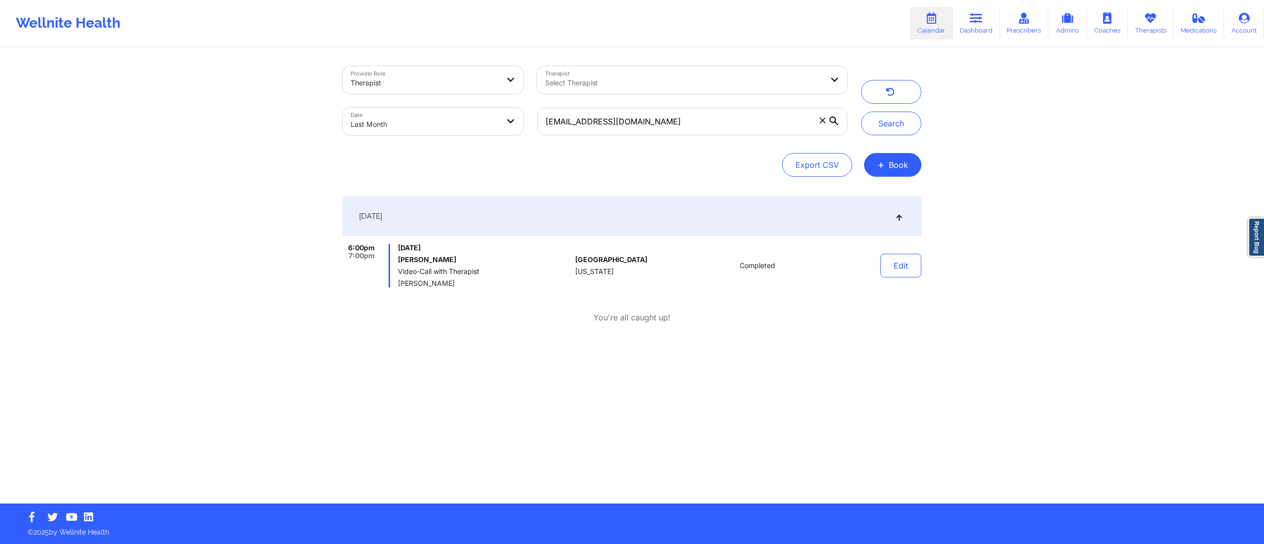
select select "2025-7"
select select "2025-8"
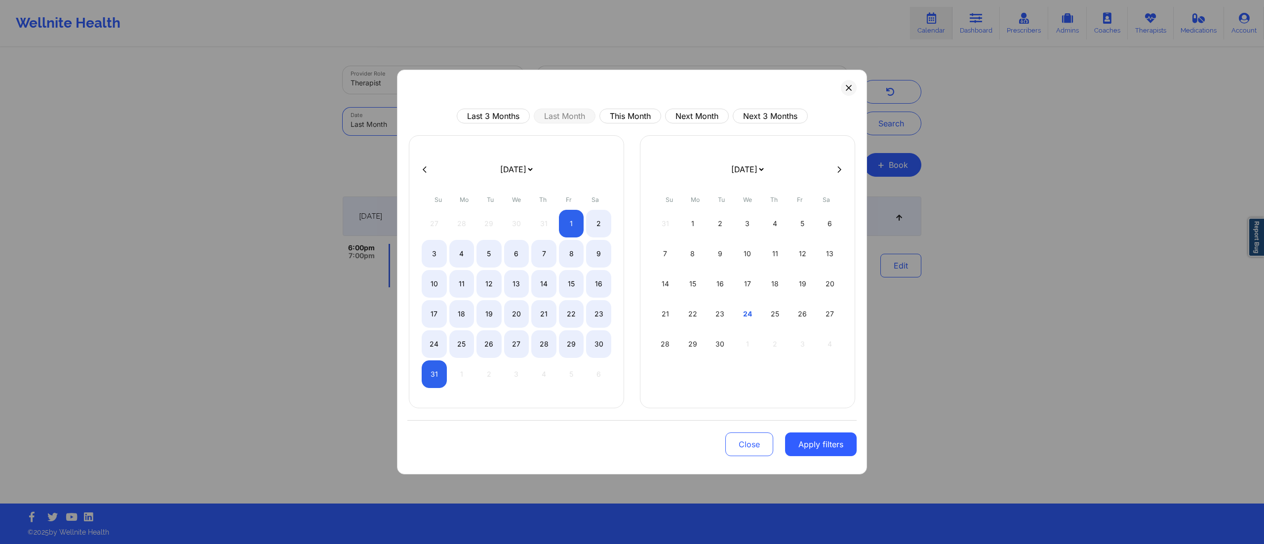
click at [489, 122] on body "Wellnite Health Calendar Dashboard Prescribers Admins Coaches Therapists Medica…" at bounding box center [632, 272] width 1264 height 544
click at [623, 120] on button "This Month" at bounding box center [631, 116] width 62 height 15
select select "2025-8"
select select "2025-9"
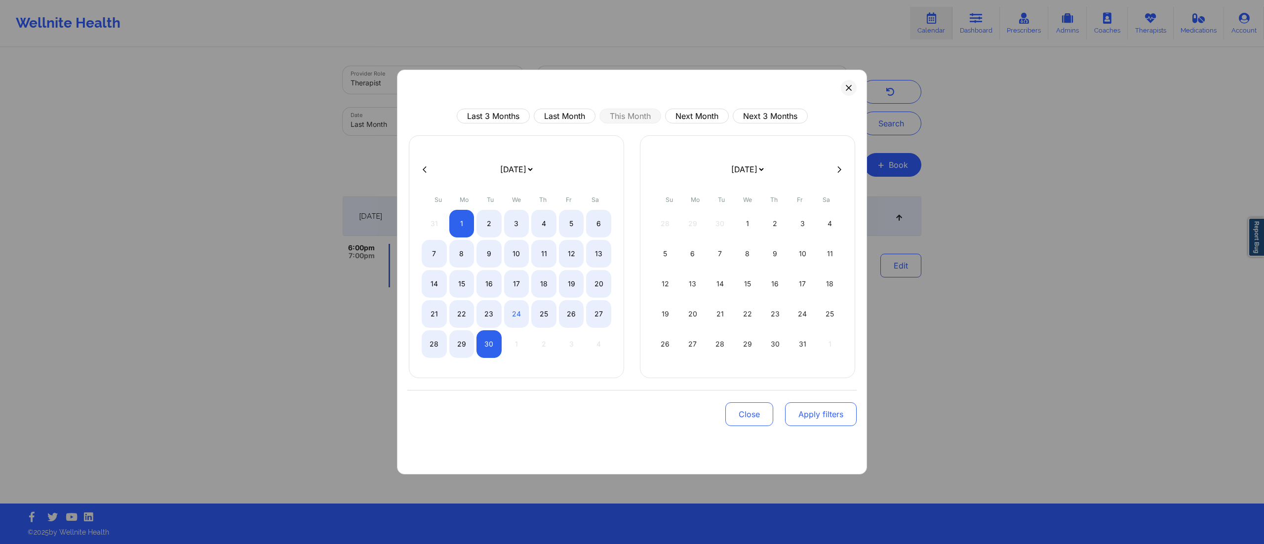
click at [814, 421] on button "Apply filters" at bounding box center [821, 415] width 72 height 24
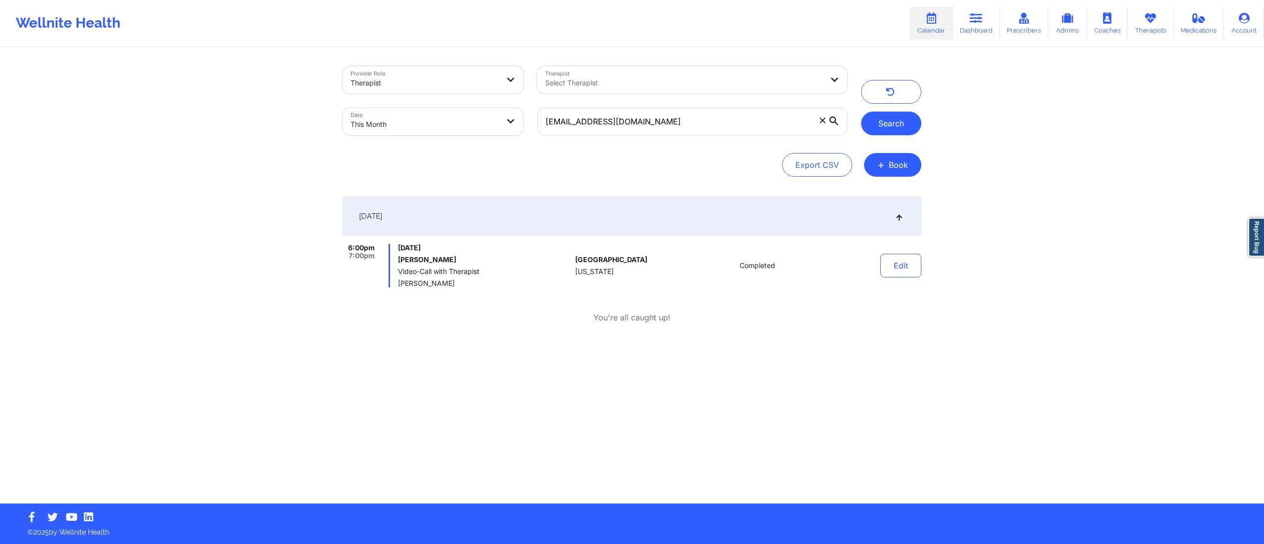
click at [888, 124] on button "Search" at bounding box center [891, 124] width 60 height 24
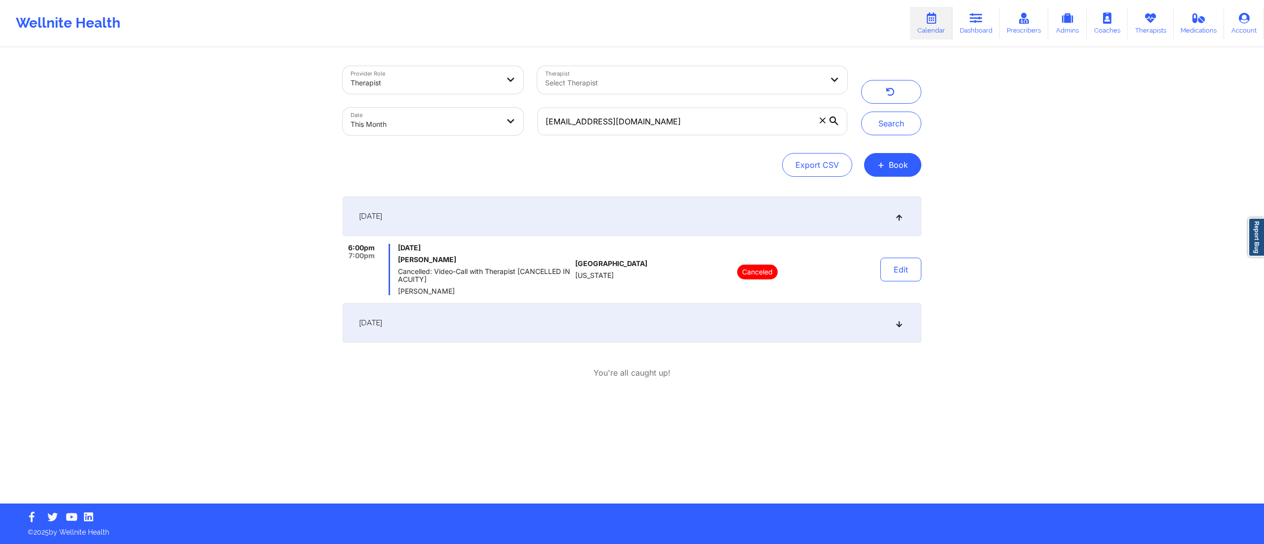
drag, startPoint x: 572, startPoint y: 318, endPoint x: 574, endPoint y: 329, distance: 11.5
click at [571, 323] on div "[DATE]" at bounding box center [632, 323] width 579 height 40
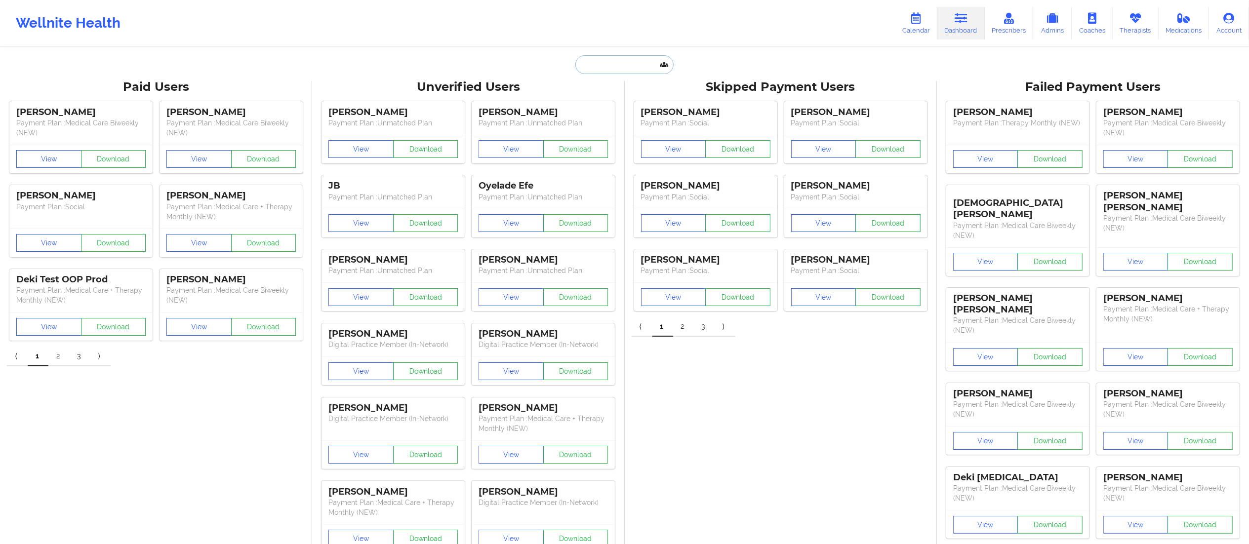
click at [626, 64] on input "text" at bounding box center [624, 64] width 98 height 19
type input "[PERSON_NAME]"
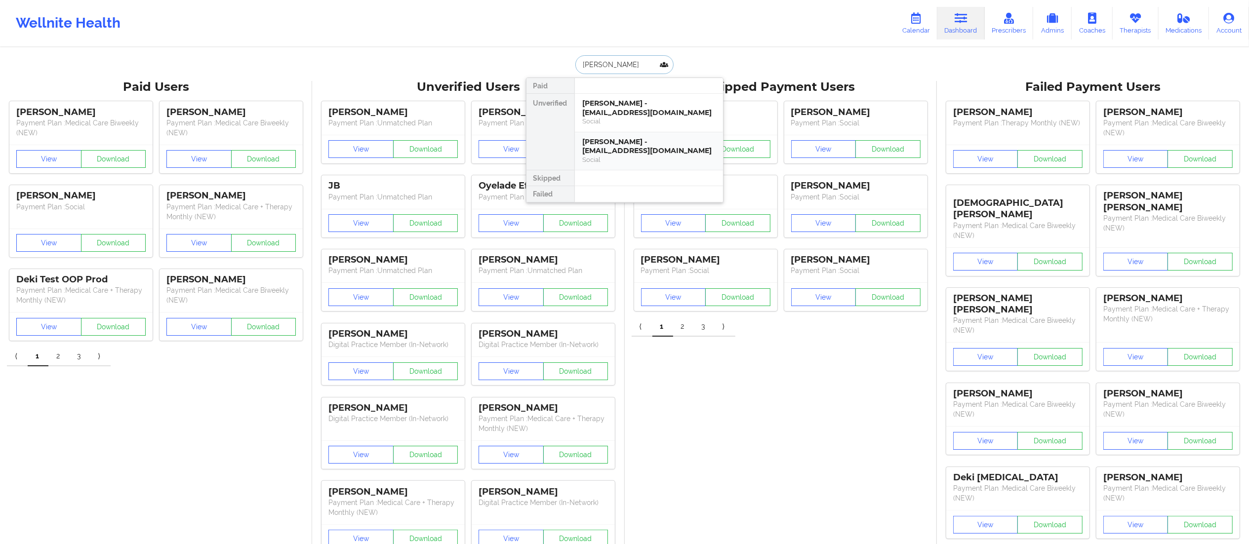
click at [610, 139] on div "[PERSON_NAME] - [EMAIL_ADDRESS][DOMAIN_NAME]" at bounding box center [649, 146] width 132 height 18
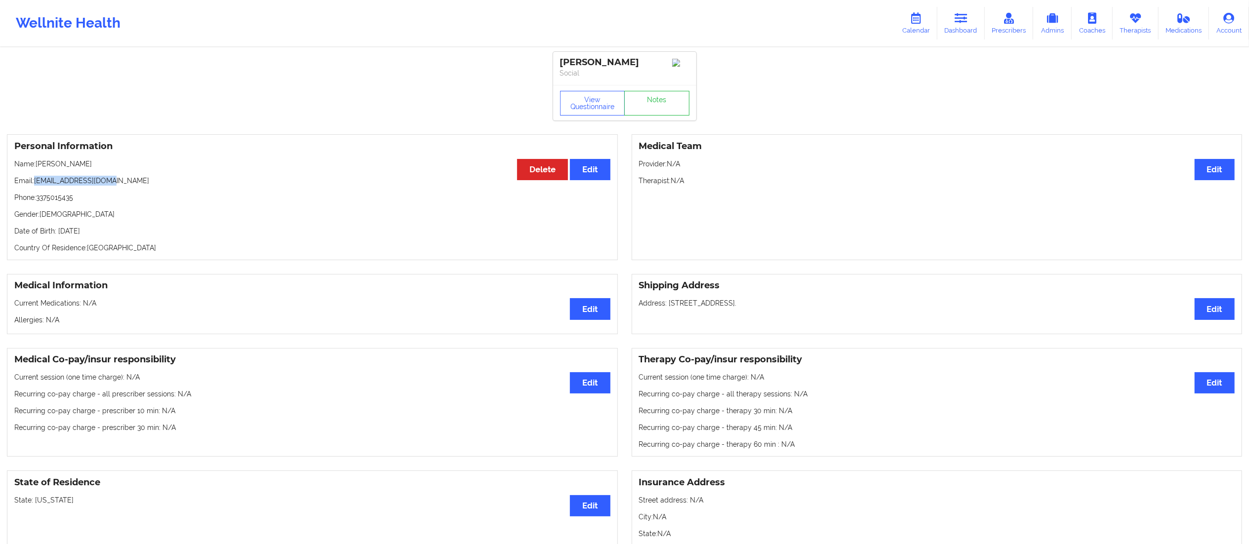
drag, startPoint x: 37, startPoint y: 187, endPoint x: 160, endPoint y: 180, distance: 123.7
click at [160, 180] on p "Email: msbriscoe7@gmail.com" at bounding box center [312, 181] width 596 height 10
copy p "msbriscoe7@gmail.com"
click at [669, 100] on link "Notes" at bounding box center [656, 103] width 65 height 25
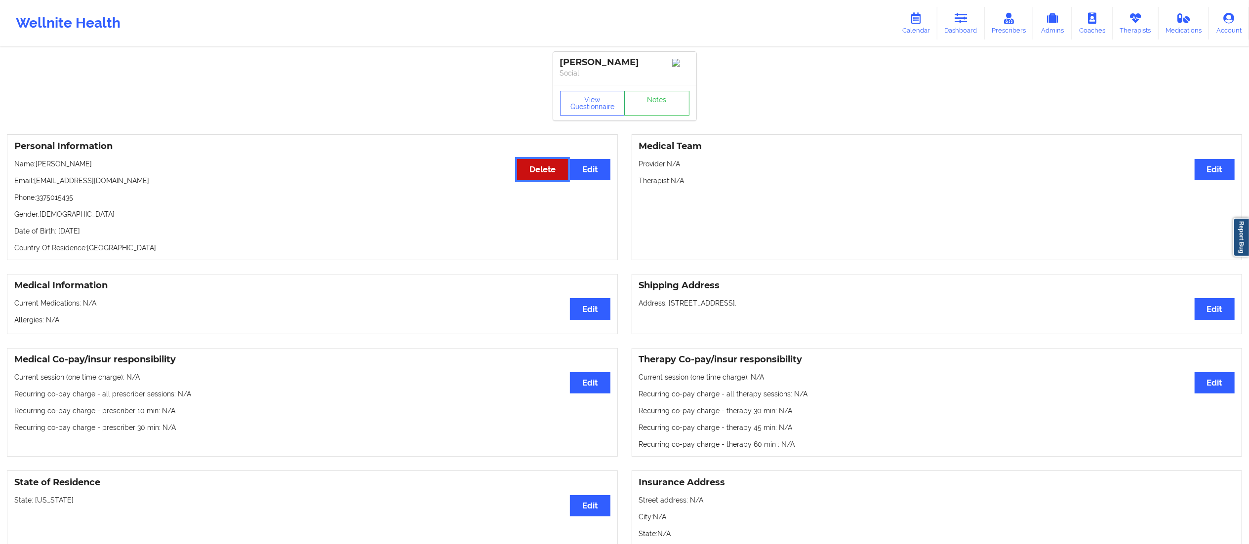
click at [544, 169] on button "Delete" at bounding box center [542, 169] width 51 height 21
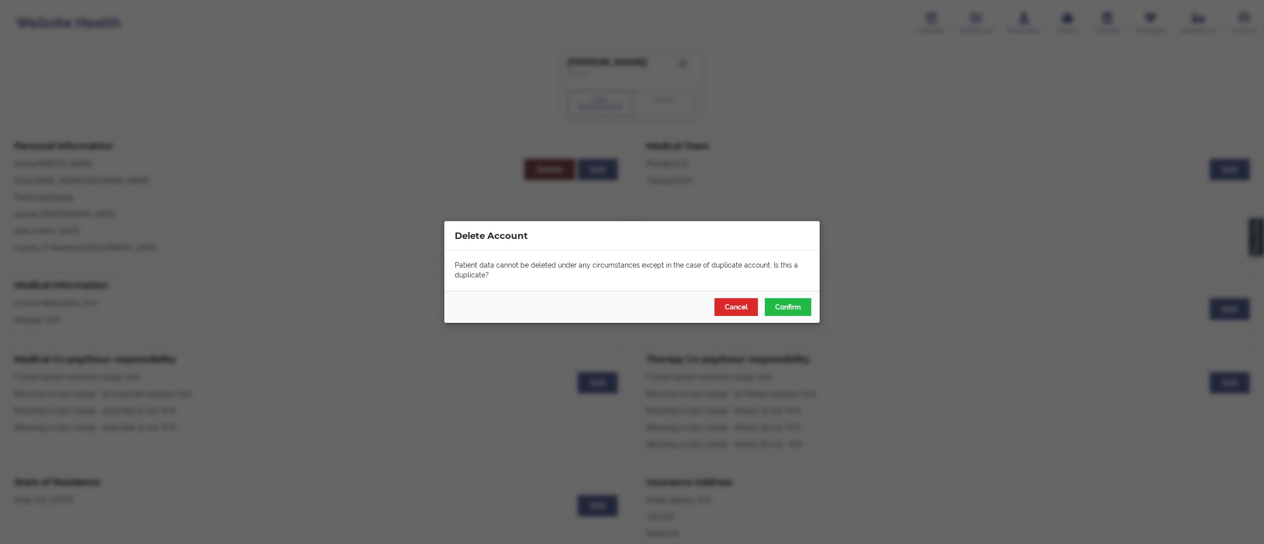
click at [769, 149] on div "Delete Account Patient data cannot be deleted under any circumstances except in…" at bounding box center [632, 272] width 1264 height 544
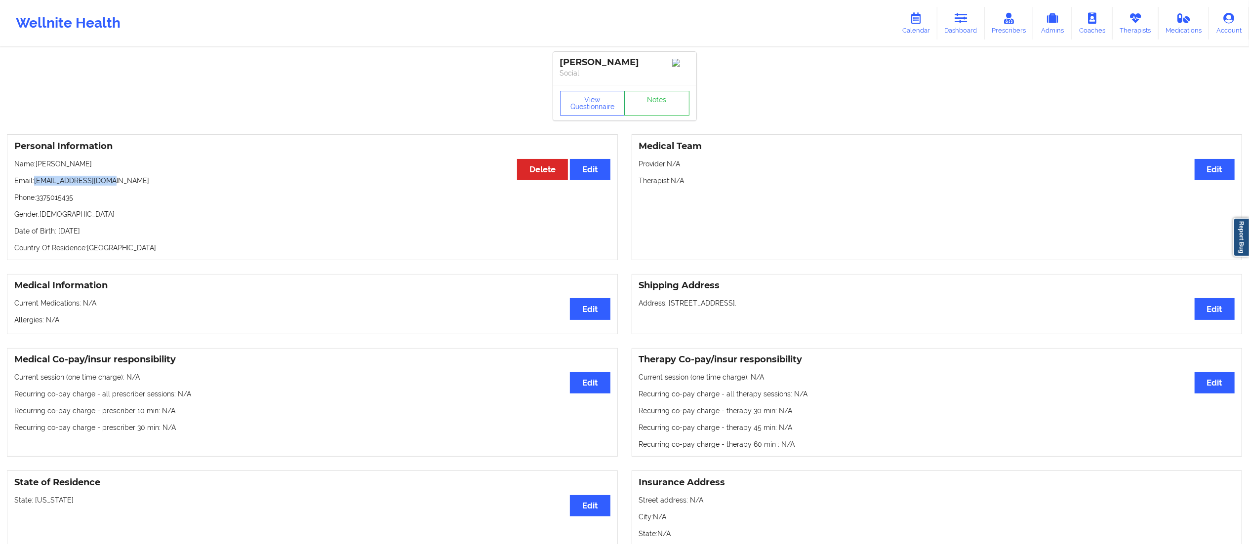
drag, startPoint x: 37, startPoint y: 182, endPoint x: 161, endPoint y: 180, distance: 124.5
click at [161, 180] on p "Email: msbriscoe7@gmail.com" at bounding box center [312, 181] width 596 height 10
copy p "[EMAIL_ADDRESS][DOMAIN_NAME]"
click at [970, 25] on link "Dashboard" at bounding box center [960, 23] width 47 height 33
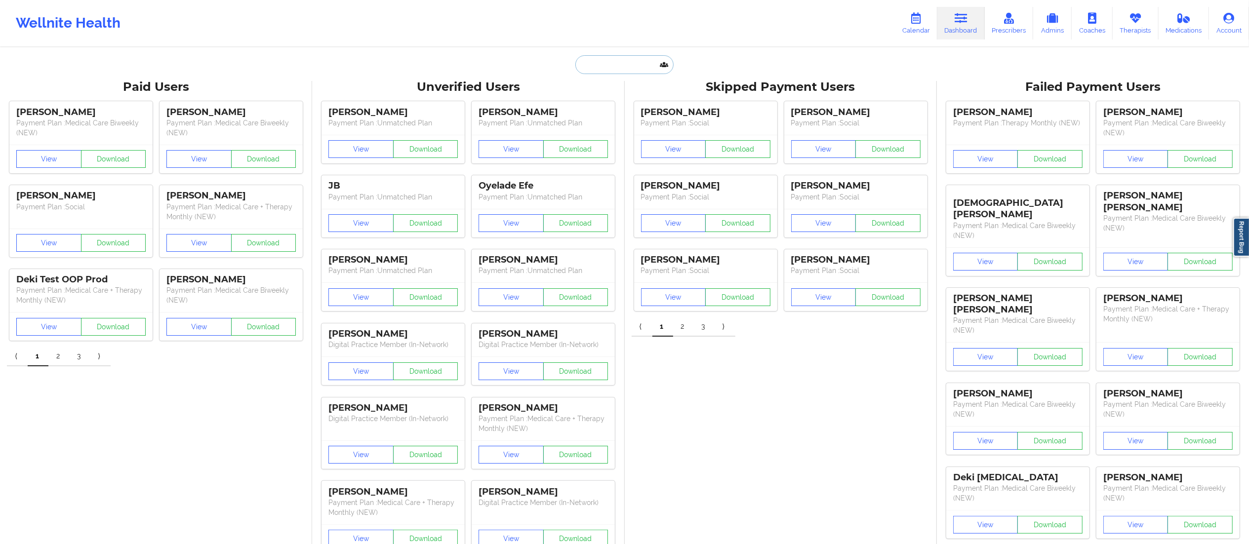
click at [618, 63] on input "text" at bounding box center [624, 64] width 98 height 19
paste input "doritaperez474@gmail.com"
type input "doritaperez474@gmail.com"
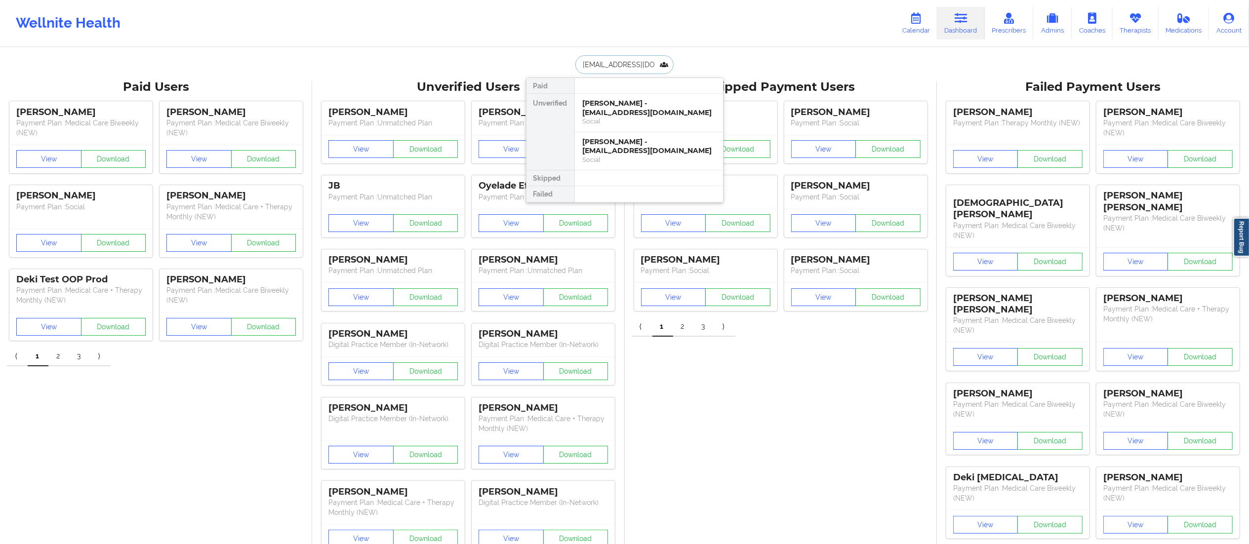
scroll to position [0, 9]
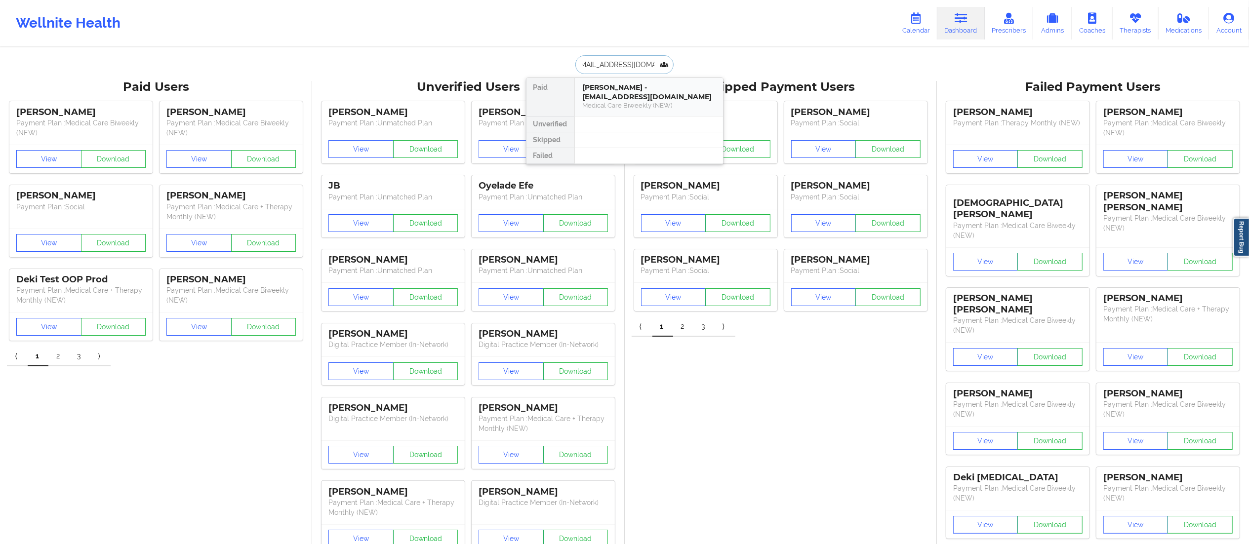
click at [629, 102] on div "Medical Care Biweekly (NEW)" at bounding box center [649, 105] width 132 height 8
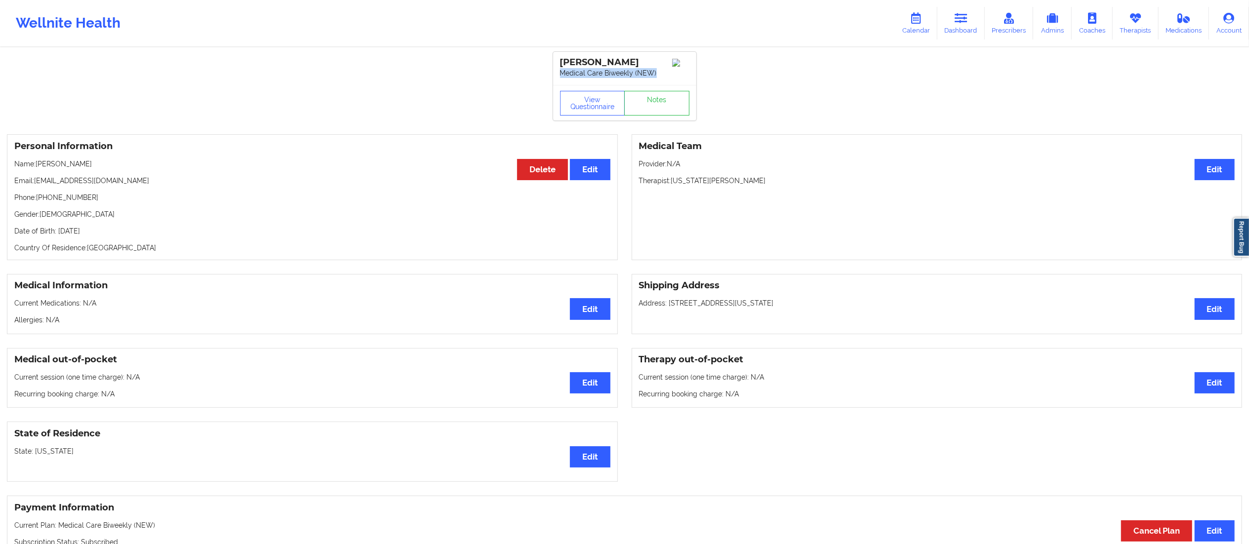
drag, startPoint x: 558, startPoint y: 77, endPoint x: 658, endPoint y: 79, distance: 99.8
click at [658, 79] on div "Doris Perez Medical Care Biweekly (NEW)" at bounding box center [624, 68] width 143 height 33
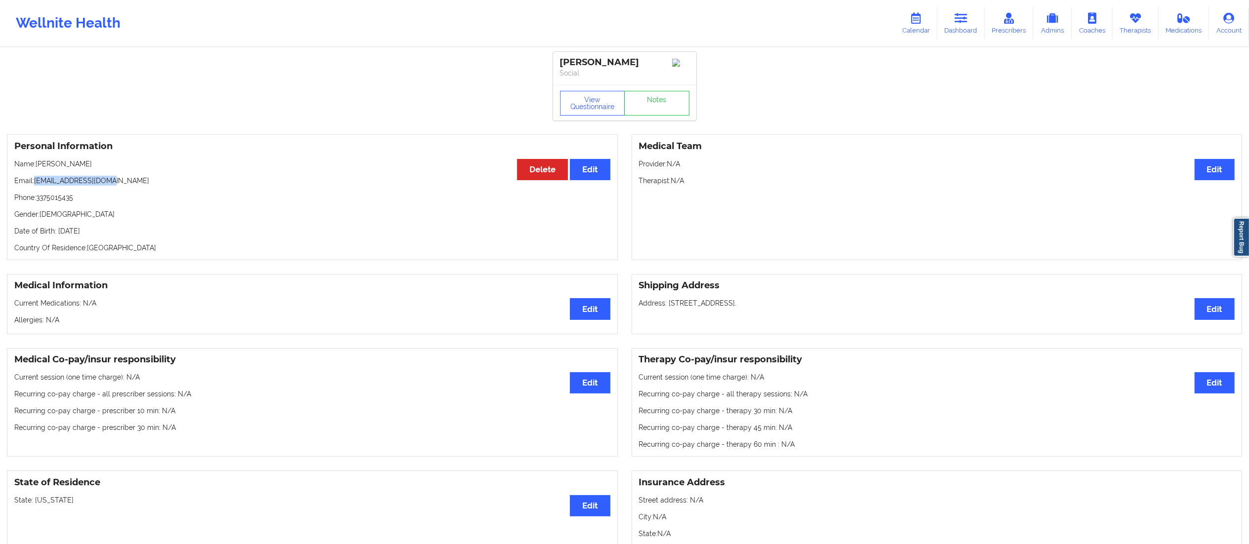
drag, startPoint x: 36, startPoint y: 183, endPoint x: 128, endPoint y: 197, distance: 93.5
click at [115, 181] on p "Email: msbriscoe7@gmail.com" at bounding box center [312, 181] width 596 height 10
copy p "[EMAIL_ADDRESS][DOMAIN_NAME]"
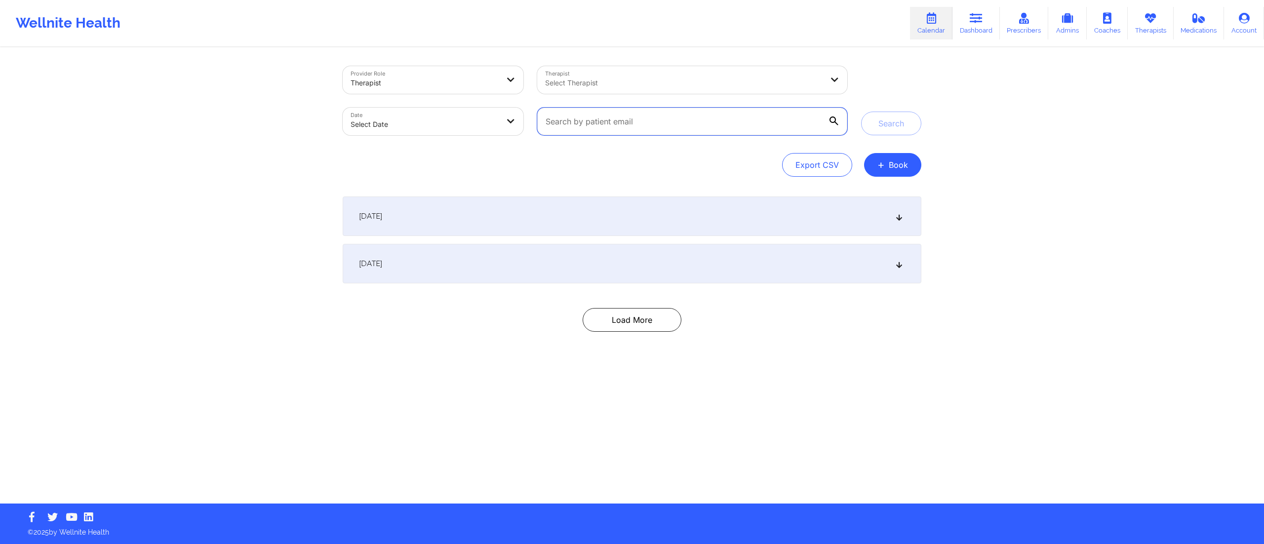
click at [619, 122] on input "text" at bounding box center [692, 122] width 310 height 28
paste input "[EMAIL_ADDRESS][DOMAIN_NAME]"
type input "[EMAIL_ADDRESS][DOMAIN_NAME]"
click at [893, 128] on button "Search" at bounding box center [891, 124] width 60 height 24
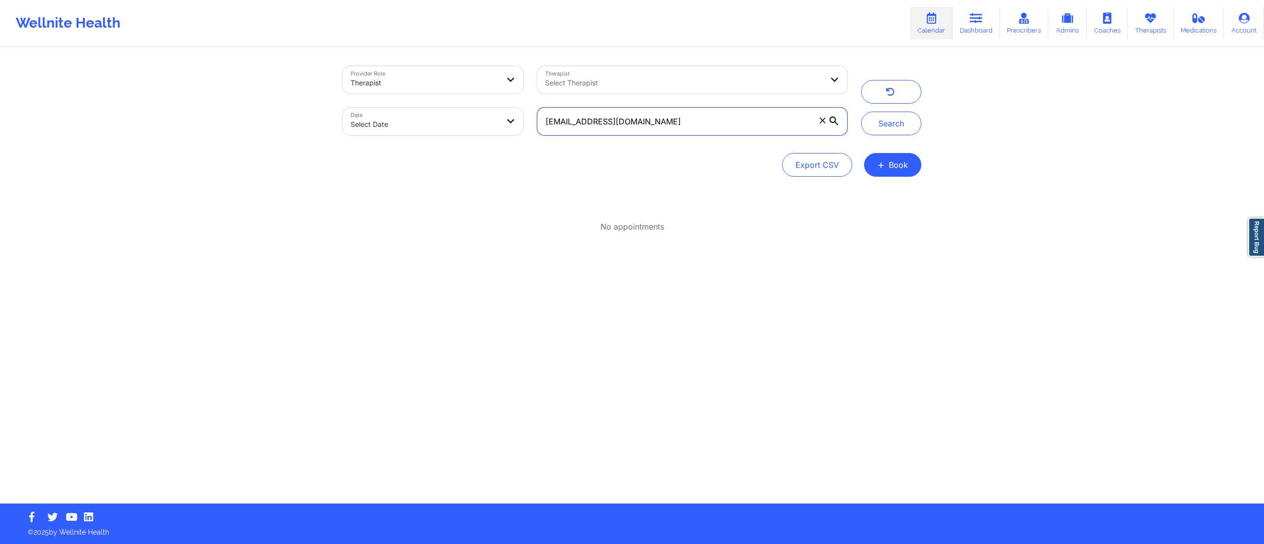
drag, startPoint x: 660, startPoint y: 121, endPoint x: 531, endPoint y: 116, distance: 128.5
click at [531, 116] on div "[EMAIL_ADDRESS][DOMAIN_NAME]" at bounding box center [692, 121] width 324 height 41
click at [887, 132] on button "Search" at bounding box center [891, 124] width 60 height 24
click at [382, 127] on body "Wellnite Health Calendar Dashboard Prescribers Admins Coaches Therapists Medica…" at bounding box center [632, 272] width 1264 height 544
select select "2025-8"
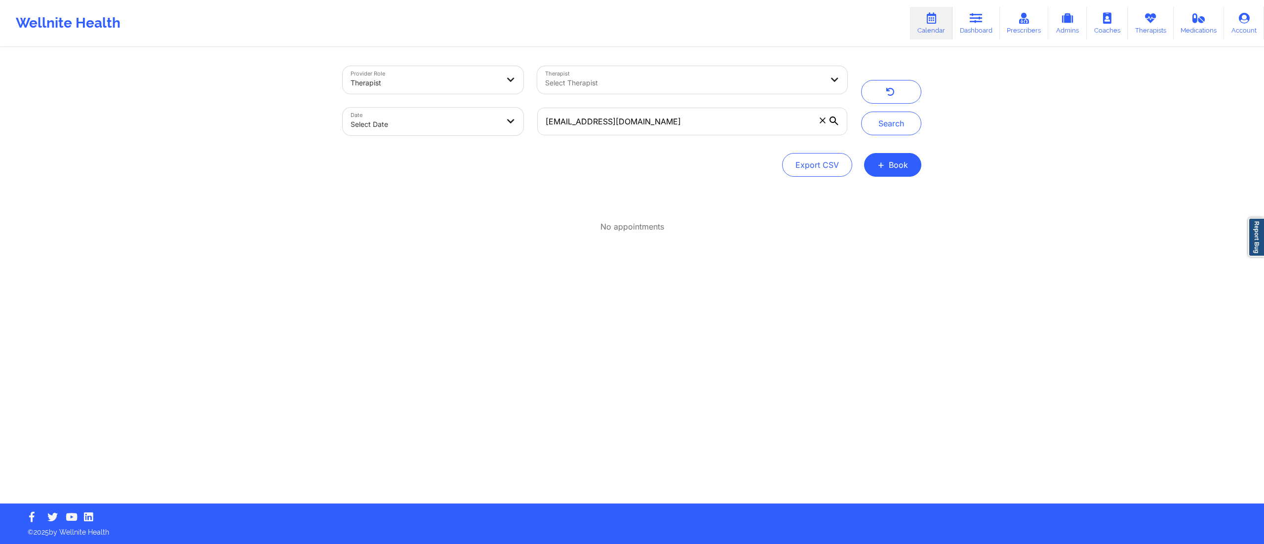
select select "2025-9"
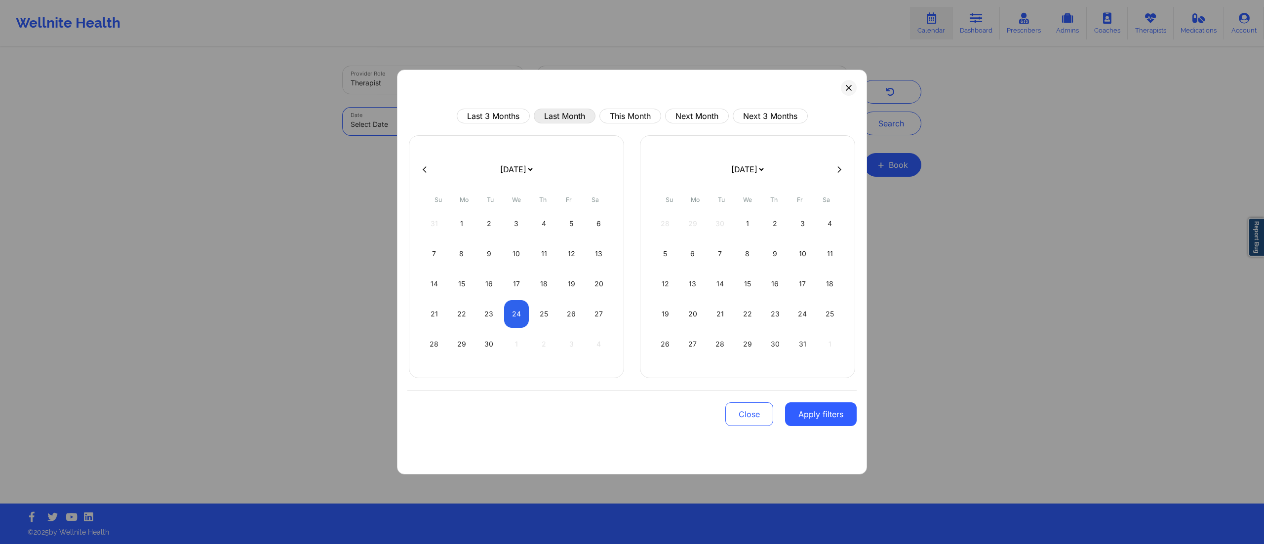
click at [562, 120] on button "Last Month" at bounding box center [565, 116] width 62 height 15
select select "2025-7"
select select "2025-8"
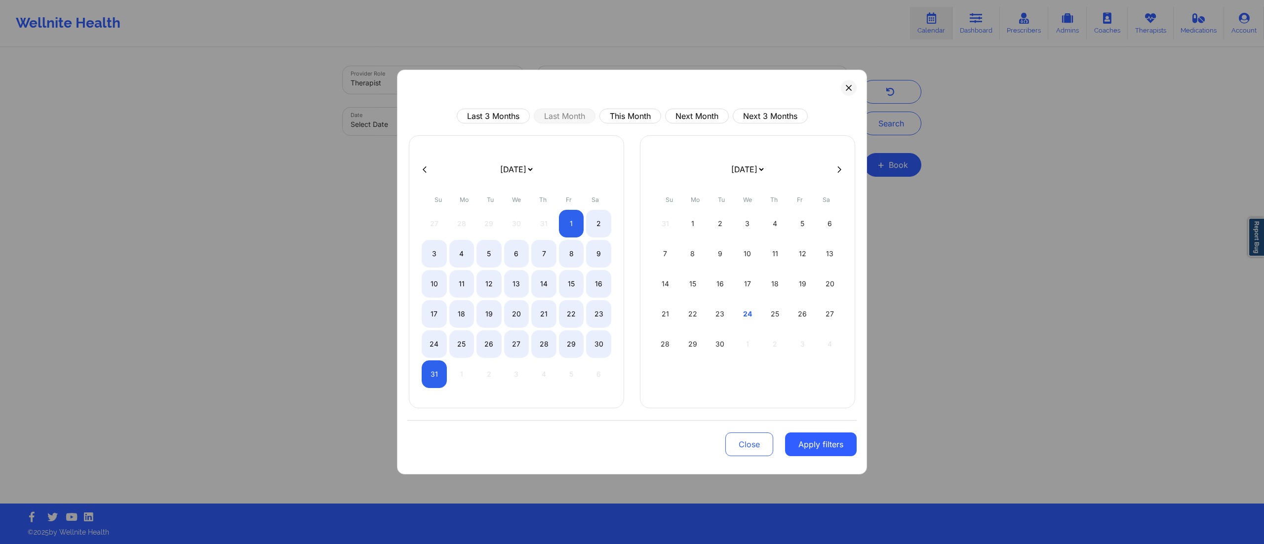
click at [803, 443] on button "Apply filters" at bounding box center [821, 445] width 72 height 24
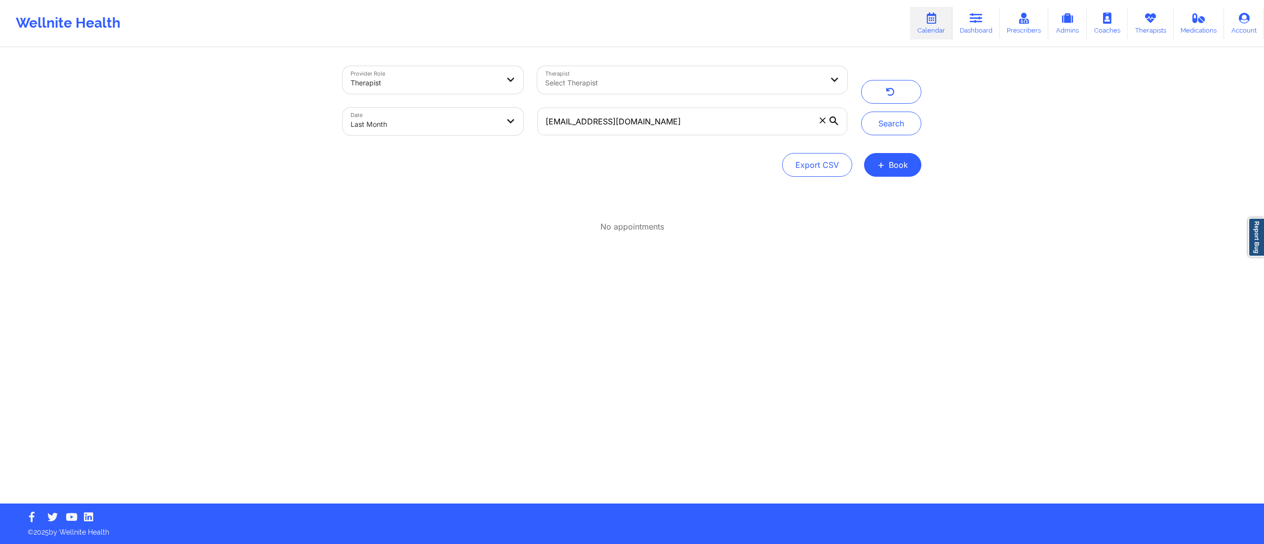
click at [453, 116] on body "Wellnite Health Calendar Dashboard Prescribers Admins Coaches Therapists Medica…" at bounding box center [632, 272] width 1264 height 544
select select "2025-7"
select select "2025-8"
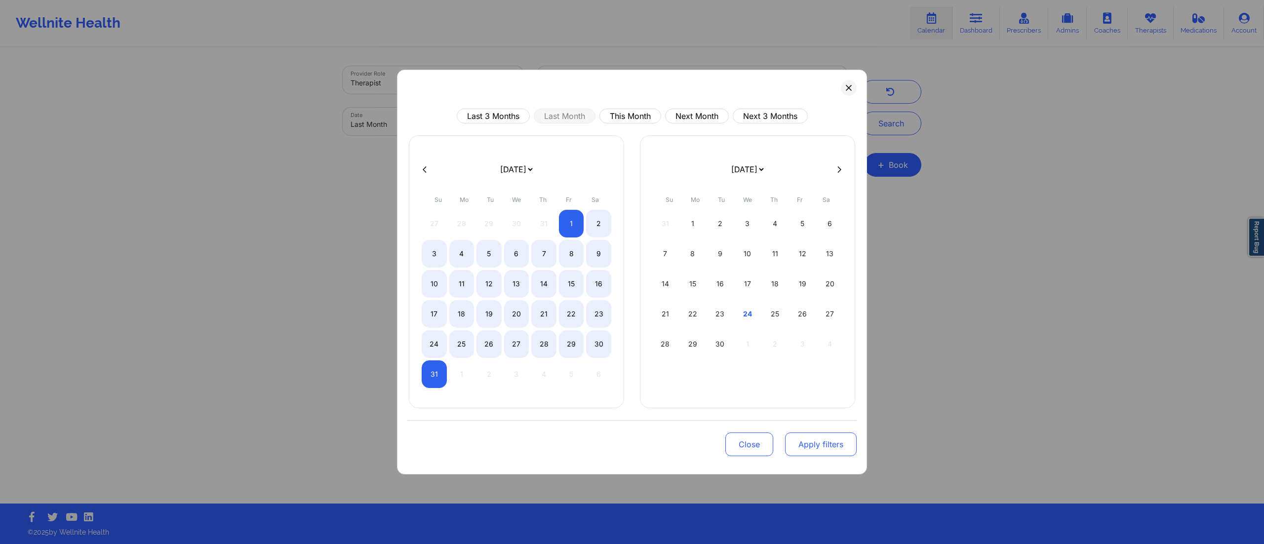
click at [813, 446] on button "Apply filters" at bounding box center [821, 445] width 72 height 24
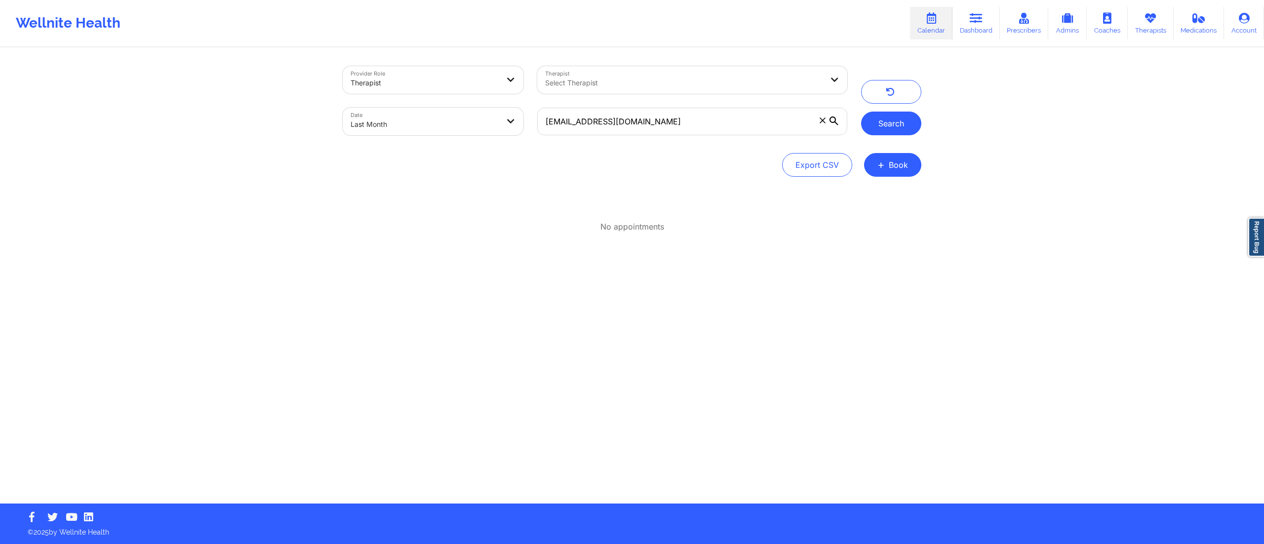
click at [888, 127] on button "Search" at bounding box center [891, 124] width 60 height 24
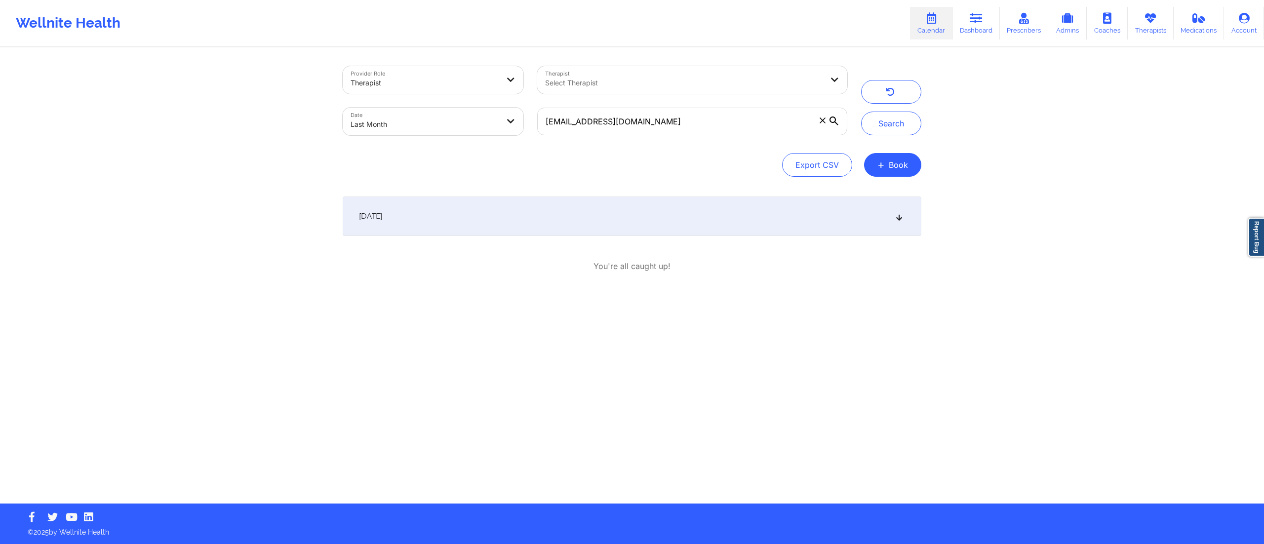
click at [706, 223] on div "[DATE]" at bounding box center [632, 217] width 579 height 40
drag, startPoint x: 704, startPoint y: 114, endPoint x: 500, endPoint y: 118, distance: 204.0
click at [500, 118] on div "Provider Role Therapist Therapist Select Therapist Date Last Month browaestheti…" at bounding box center [595, 100] width 519 height 83
paste input "msbriscoe7"
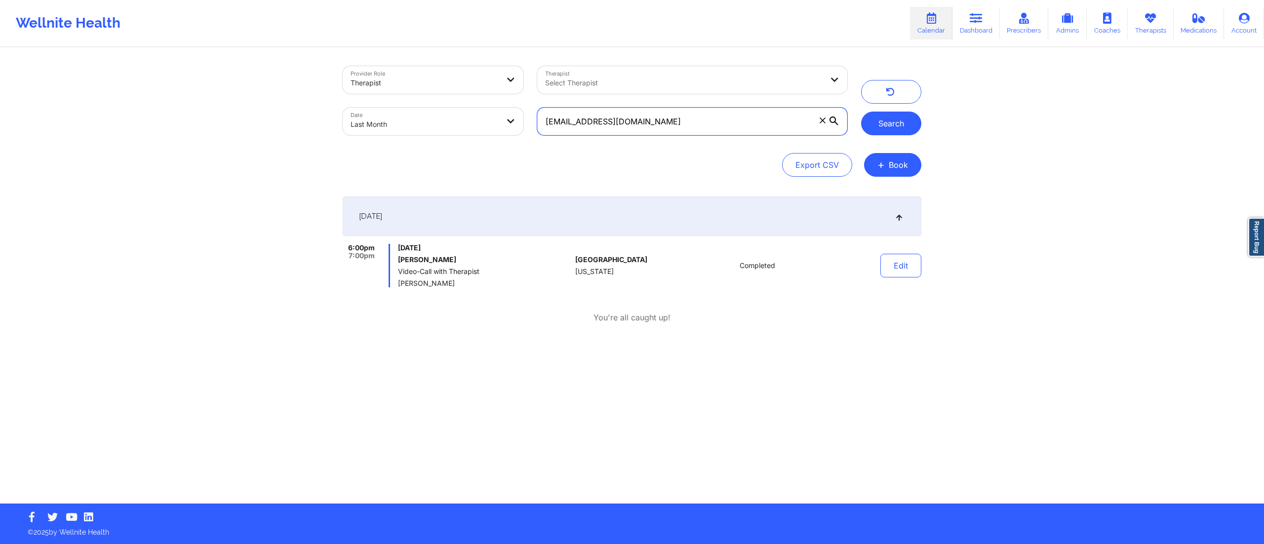
type input "[EMAIL_ADDRESS][DOMAIN_NAME]"
click at [898, 125] on button "Search" at bounding box center [891, 124] width 60 height 24
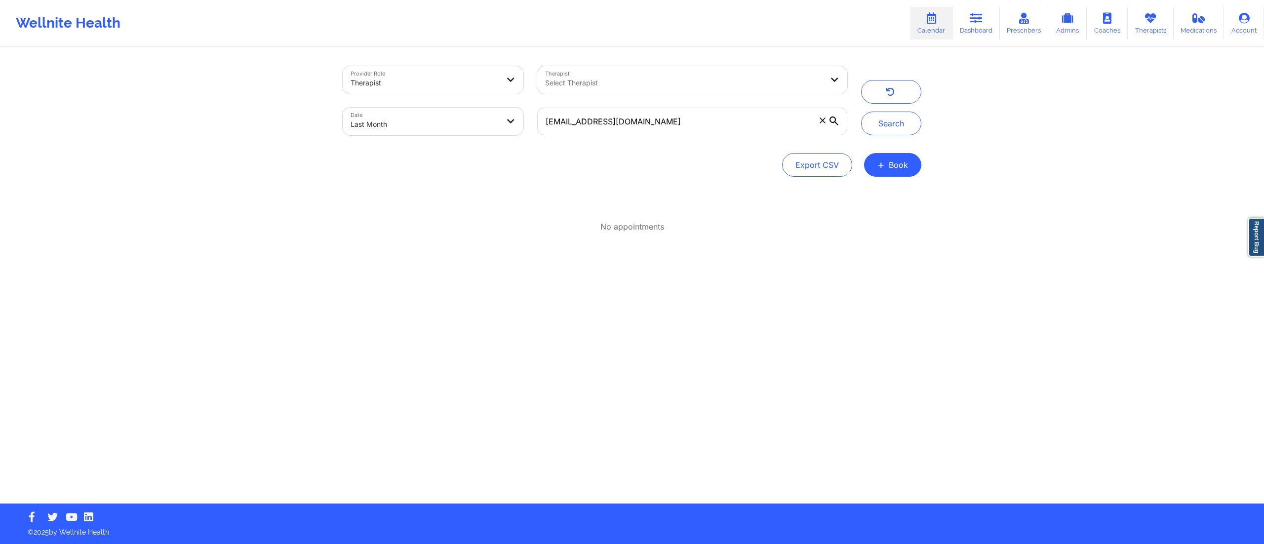
click at [422, 121] on body "Wellnite Health Calendar Dashboard Prescribers Admins Coaches Therapists Medica…" at bounding box center [632, 272] width 1264 height 544
select select "2025-7"
select select "2025-8"
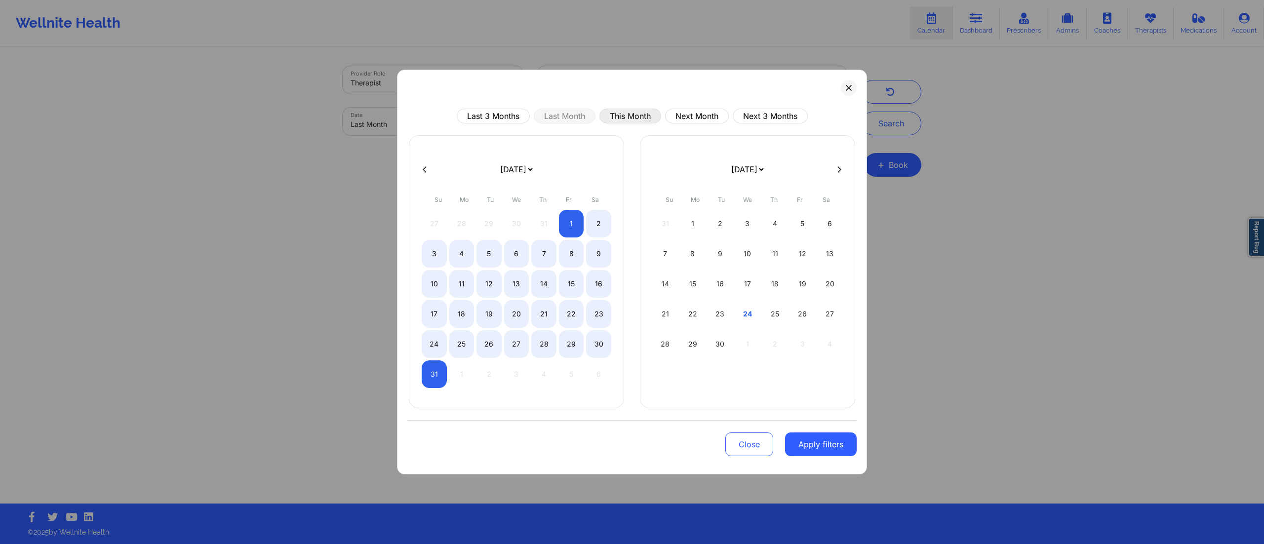
click at [630, 115] on button "This Month" at bounding box center [631, 116] width 62 height 15
select select "2025-8"
select select "2025-9"
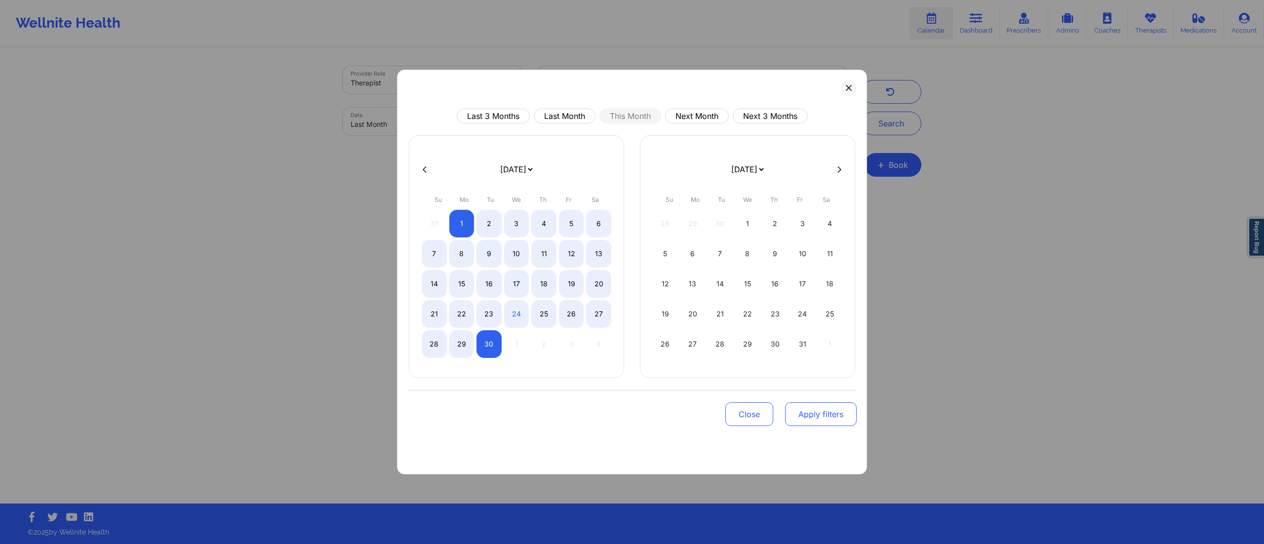
click at [822, 415] on button "Apply filters" at bounding box center [821, 415] width 72 height 24
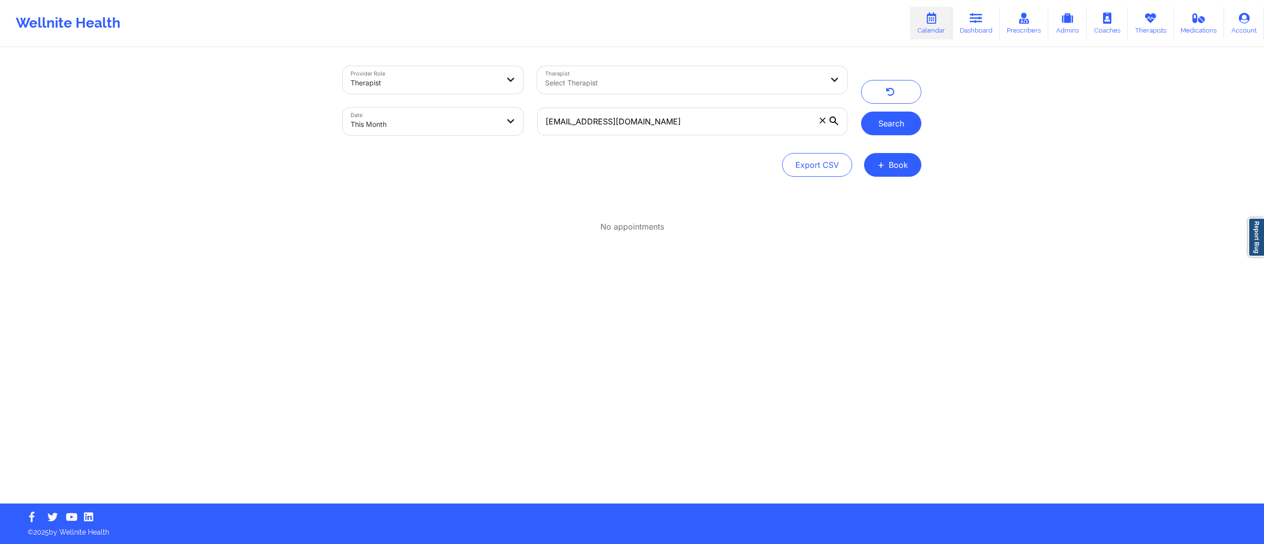
click at [878, 130] on button "Search" at bounding box center [891, 124] width 60 height 24
